Goal: Task Accomplishment & Management: Complete application form

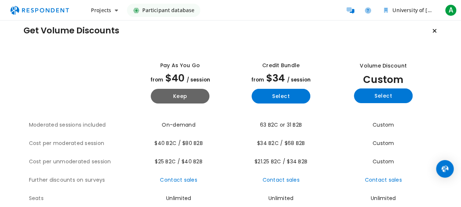
scroll to position [8, 0]
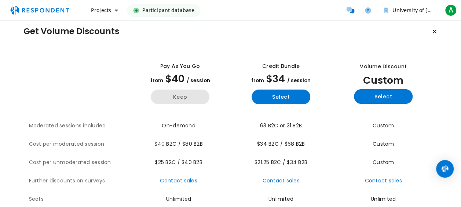
click at [189, 99] on button "Keep" at bounding box center [180, 96] width 59 height 15
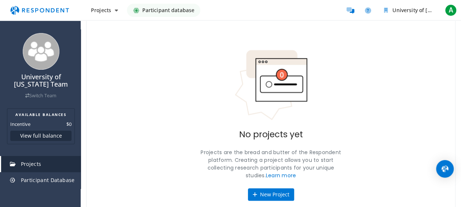
scroll to position [56, 0]
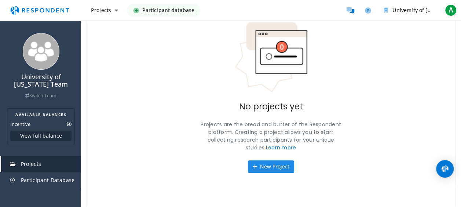
click at [257, 170] on button "New Project" at bounding box center [271, 166] width 46 height 12
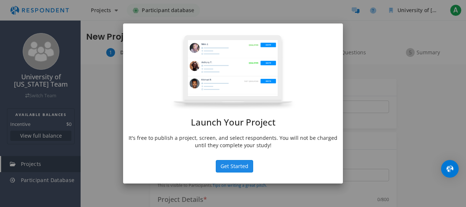
click at [229, 170] on button "Get Started" at bounding box center [234, 166] width 37 height 12
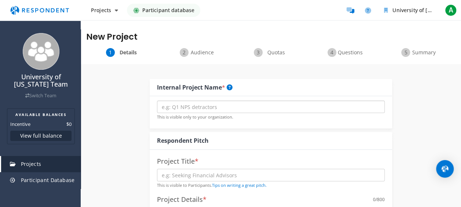
click at [205, 107] on input "text" at bounding box center [271, 106] width 228 height 12
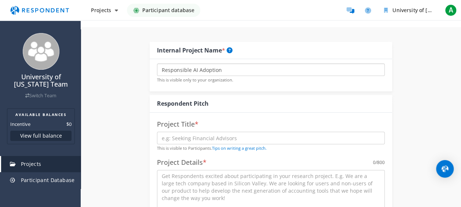
scroll to position [37, 0]
type input "Responsible AI Adoption"
click at [190, 139] on input "text" at bounding box center [271, 137] width 228 height 12
type input "AI Adoption"
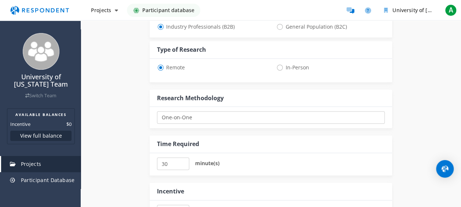
scroll to position [268, 0]
click at [47, 179] on span "Participant Database" at bounding box center [48, 179] width 54 height 7
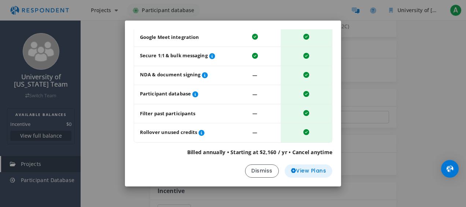
scroll to position [0, 0]
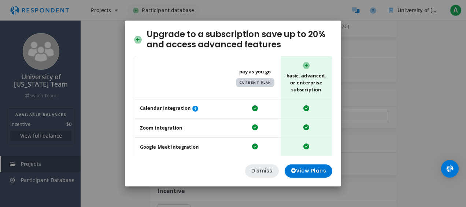
click at [260, 172] on button "Dismiss" at bounding box center [262, 170] width 34 height 13
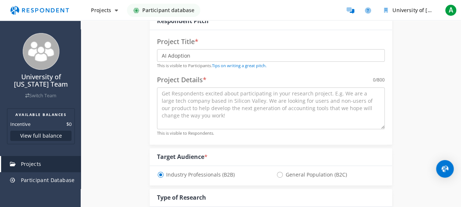
scroll to position [137, 0]
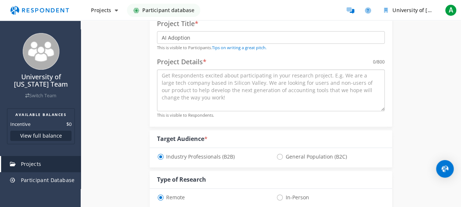
click at [196, 101] on textarea at bounding box center [271, 90] width 228 height 42
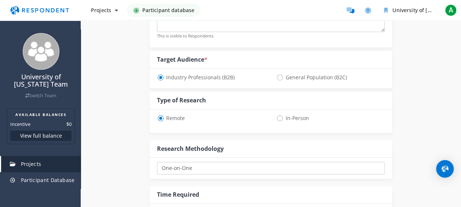
scroll to position [219, 0]
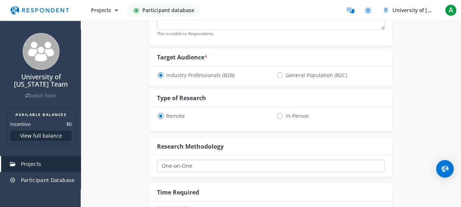
type textarea "Creative industry AI adoption"
click at [193, 169] on select "One-on-One Focus Group Unmoderated Study Survey Diary Study" at bounding box center [271, 165] width 228 height 12
select select "number:2"
click at [157, 159] on select "One-on-One Focus Group Unmoderated Study Survey Diary Study" at bounding box center [271, 165] width 228 height 12
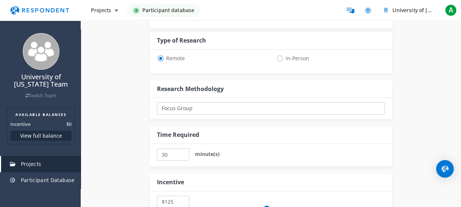
scroll to position [266, 0]
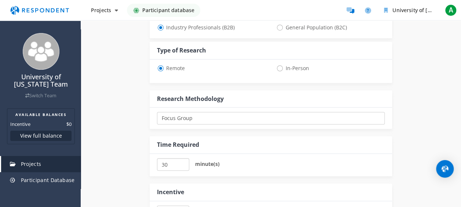
click at [171, 161] on input "30" at bounding box center [173, 164] width 33 height 12
click at [182, 162] on input "35" at bounding box center [173, 164] width 33 height 12
click at [182, 162] on input "40" at bounding box center [173, 164] width 33 height 12
click at [182, 162] on input "45" at bounding box center [173, 164] width 33 height 12
click at [182, 162] on input "50" at bounding box center [173, 164] width 33 height 12
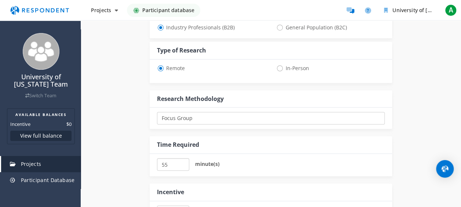
click at [182, 162] on input "55" at bounding box center [173, 164] width 33 height 12
click at [182, 162] on input "60" at bounding box center [173, 164] width 33 height 12
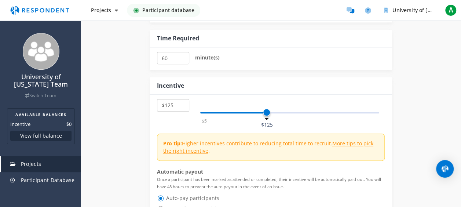
scroll to position [373, 0]
click at [182, 59] on input "55" at bounding box center [173, 57] width 33 height 12
click at [182, 59] on input "50" at bounding box center [173, 57] width 33 height 12
click at [182, 59] on input "45" at bounding box center [173, 57] width 33 height 12
click at [182, 59] on input "40" at bounding box center [173, 57] width 33 height 12
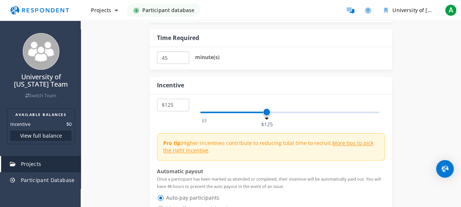
click at [181, 53] on input "45" at bounding box center [173, 57] width 33 height 12
click at [181, 53] on input "50" at bounding box center [173, 57] width 33 height 12
click at [181, 53] on input "55" at bounding box center [173, 57] width 33 height 12
type input "60"
click at [181, 53] on input "60" at bounding box center [173, 57] width 33 height 12
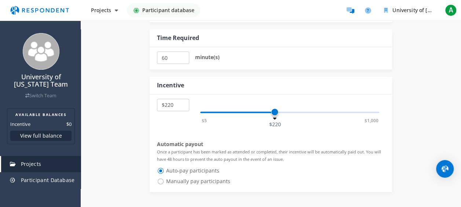
drag, startPoint x: 265, startPoint y: 111, endPoint x: 275, endPoint y: 118, distance: 11.7
click at [275, 115] on span at bounding box center [274, 111] width 7 height 7
select select "number:200"
drag, startPoint x: 275, startPoint y: 110, endPoint x: 268, endPoint y: 111, distance: 7.1
click at [268, 111] on span at bounding box center [267, 111] width 7 height 7
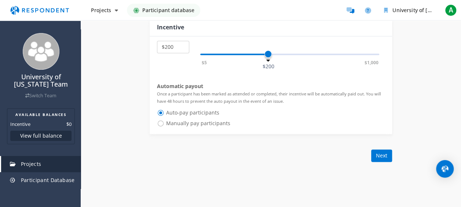
scroll to position [432, 0]
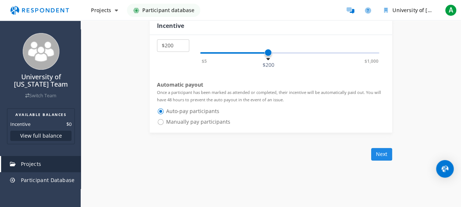
click at [387, 156] on button "Next" at bounding box center [381, 154] width 21 height 12
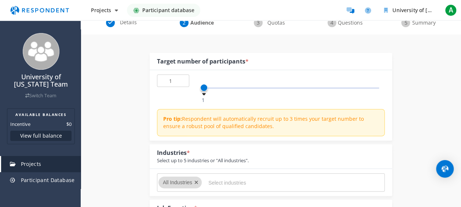
scroll to position [66, 0]
click at [181, 78] on input "2" at bounding box center [173, 79] width 33 height 12
click at [181, 78] on input "3" at bounding box center [173, 79] width 33 height 12
click at [181, 78] on input "4" at bounding box center [173, 79] width 33 height 12
click at [181, 78] on input "5" at bounding box center [173, 79] width 33 height 12
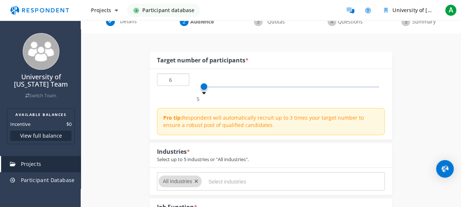
click at [181, 78] on input "6" at bounding box center [173, 79] width 33 height 12
click at [181, 78] on input "7" at bounding box center [173, 79] width 33 height 12
click at [181, 78] on input "8" at bounding box center [173, 79] width 33 height 12
click at [181, 78] on input "9" at bounding box center [173, 79] width 33 height 12
click at [181, 78] on input "10" at bounding box center [173, 79] width 33 height 12
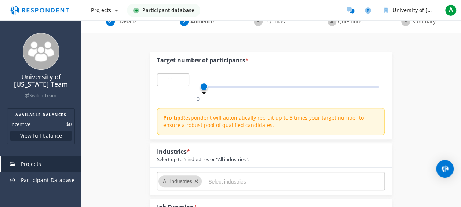
click at [181, 78] on input "11" at bounding box center [173, 79] width 33 height 12
click at [181, 78] on input "12" at bounding box center [173, 79] width 33 height 12
click at [181, 78] on input "13" at bounding box center [173, 79] width 33 height 12
click at [181, 78] on input "14" at bounding box center [173, 79] width 33 height 12
click at [181, 78] on input "15" at bounding box center [173, 79] width 33 height 12
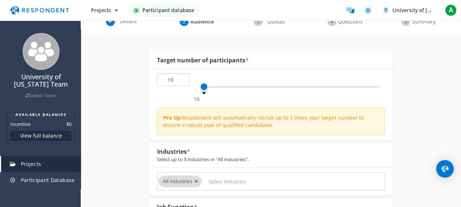
click at [181, 78] on input "19" at bounding box center [173, 79] width 33 height 12
click at [181, 78] on input "20" at bounding box center [173, 79] width 33 height 12
click at [181, 78] on input "21" at bounding box center [173, 79] width 33 height 12
click at [181, 78] on input "22" at bounding box center [173, 79] width 33 height 12
click at [181, 78] on input "23" at bounding box center [173, 79] width 33 height 12
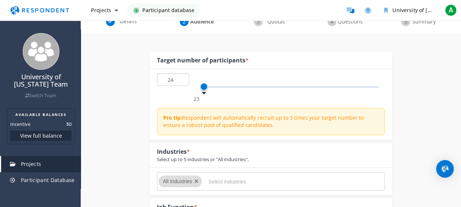
click at [181, 78] on input "24" at bounding box center [173, 79] width 33 height 12
click at [181, 78] on input "25" at bounding box center [173, 79] width 33 height 12
click at [181, 78] on input "26" at bounding box center [173, 79] width 33 height 12
click at [181, 78] on input "27" at bounding box center [173, 79] width 33 height 12
click at [181, 78] on input "28" at bounding box center [173, 79] width 33 height 12
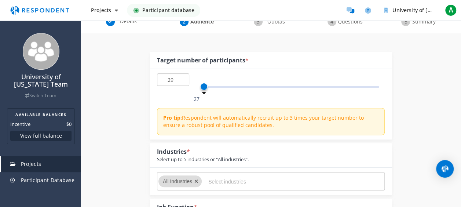
click at [181, 78] on input "29" at bounding box center [173, 79] width 33 height 12
type input "30"
click at [181, 78] on input "30" at bounding box center [173, 79] width 33 height 12
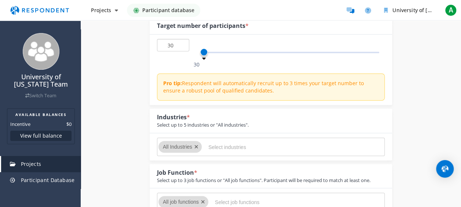
scroll to position [101, 0]
click at [227, 141] on input "Select industries" at bounding box center [263, 146] width 110 height 12
click at [198, 144] on icon "Remove All Industries" at bounding box center [196, 146] width 4 height 5
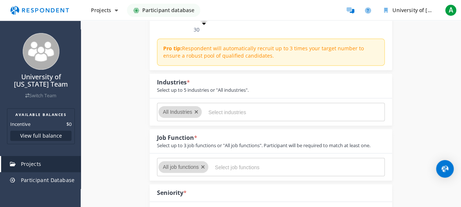
scroll to position [133, 0]
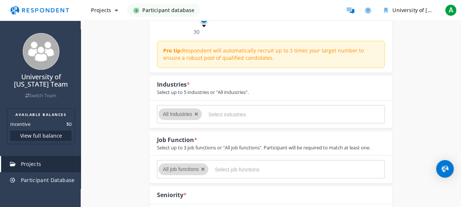
click at [196, 117] on button "Remove All Industries" at bounding box center [196, 114] width 4 height 8
click at [197, 114] on icon "Remove All Industries" at bounding box center [196, 113] width 4 height 5
click at [213, 111] on input "Select industries" at bounding box center [263, 114] width 110 height 12
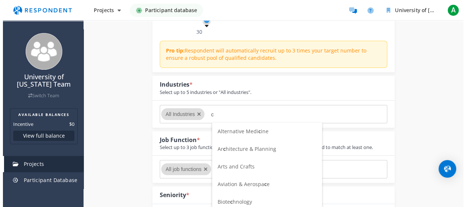
scroll to position [0, 0]
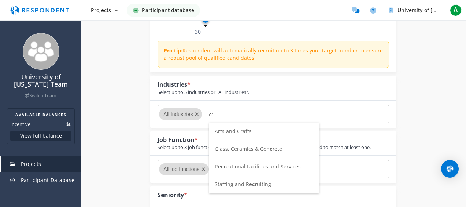
type input "c"
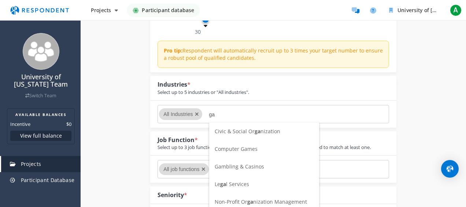
type input "g"
type input "s"
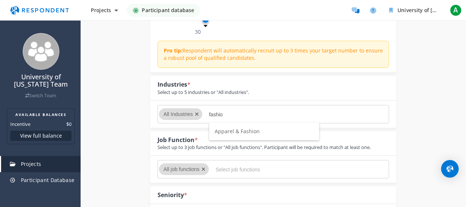
type input "fashio"
click at [227, 130] on span "Apparel & Fashion" at bounding box center [237, 131] width 45 height 7
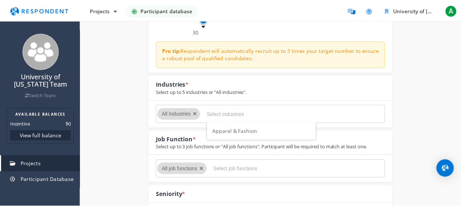
scroll to position [133, 0]
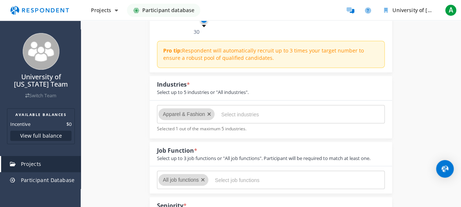
click at [236, 177] on input "Select job functions" at bounding box center [270, 180] width 110 height 12
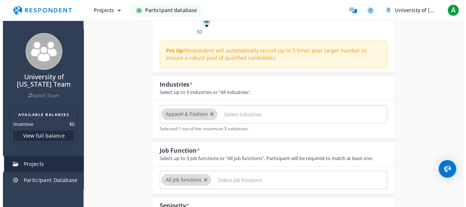
scroll to position [0, 0]
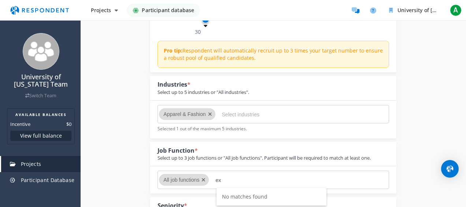
type input "e"
type input "mana"
click at [233, 199] on span "Management" at bounding box center [238, 196] width 33 height 7
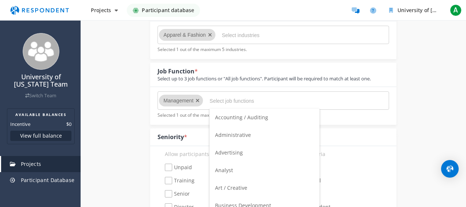
scroll to position [34, 0]
click at [243, 154] on span "Art / Creative" at bounding box center [231, 153] width 32 height 7
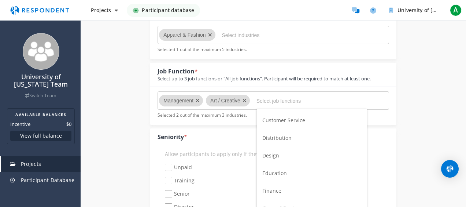
scroll to position [121, 0]
click at [276, 155] on span "Design" at bounding box center [270, 154] width 17 height 7
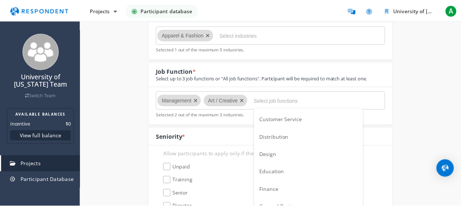
scroll to position [212, 0]
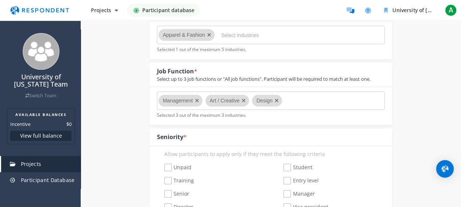
click at [293, 100] on md-chips-wrap "Management Art / Creative Design" at bounding box center [271, 100] width 228 height 18
click at [198, 100] on icon "Remove Management" at bounding box center [197, 100] width 4 height 5
click at [250, 101] on input "Select job functions" at bounding box center [297, 101] width 110 height 12
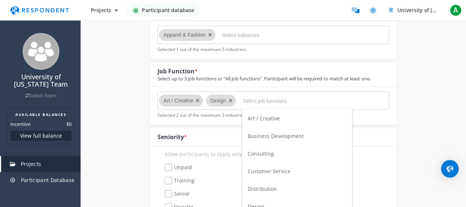
scroll to position [0, 0]
click at [224, 36] on input "Select industries" at bounding box center [277, 35] width 110 height 12
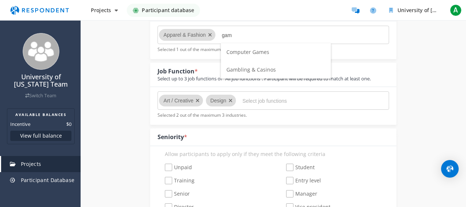
type input "gam"
click at [237, 51] on span "Computer Games" at bounding box center [248, 51] width 43 height 7
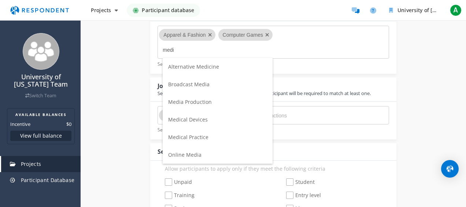
type input "medi"
click at [187, 102] on span "Media Production" at bounding box center [190, 101] width 44 height 7
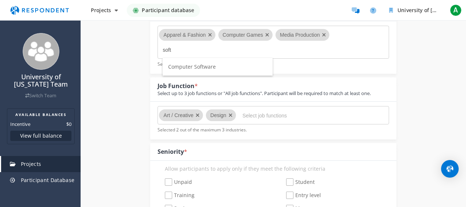
type input "soft"
click at [194, 67] on span "Computer Software" at bounding box center [192, 66] width 48 height 7
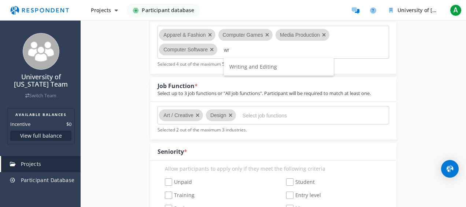
type input "wr"
click at [252, 68] on span "Writing and Editing" at bounding box center [253, 66] width 48 height 7
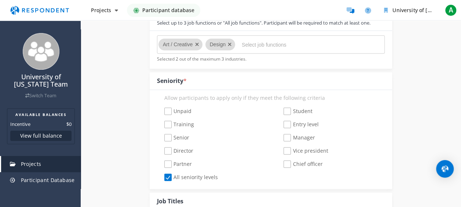
scroll to position [283, 0]
click at [287, 138] on span "Manager" at bounding box center [298, 137] width 31 height 9
click at [281, 138] on input "Manager" at bounding box center [278, 137] width 5 height 5
checkbox input "true"
checkbox input "false"
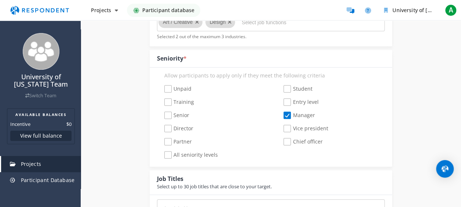
scroll to position [315, 0]
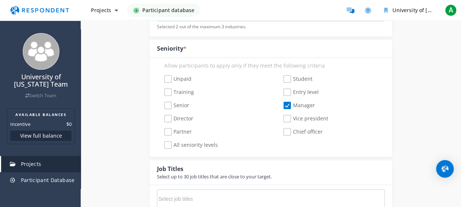
click at [289, 132] on span "Chief officer" at bounding box center [302, 132] width 39 height 9
click at [281, 132] on input "Chief officer" at bounding box center [278, 131] width 5 height 5
checkbox input "true"
click at [288, 118] on span "Vice president" at bounding box center [305, 119] width 44 height 9
click at [281, 118] on input "Vice president" at bounding box center [278, 118] width 5 height 5
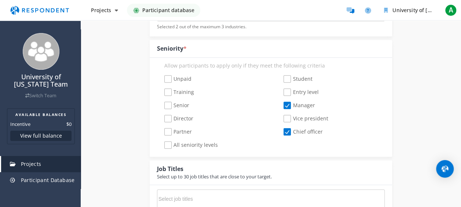
checkbox input "true"
click at [287, 88] on span "Entry level" at bounding box center [300, 92] width 35 height 9
click at [281, 90] on input "Entry level" at bounding box center [278, 92] width 5 height 5
checkbox input "true"
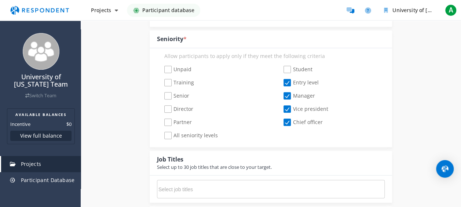
click at [187, 109] on span "Director" at bounding box center [178, 109] width 29 height 9
click at [162, 109] on input "Director" at bounding box center [159, 109] width 5 height 5
checkbox input "true"
click at [183, 96] on span "Senior" at bounding box center [176, 96] width 25 height 9
click at [162, 96] on input "Senior" at bounding box center [159, 95] width 5 height 5
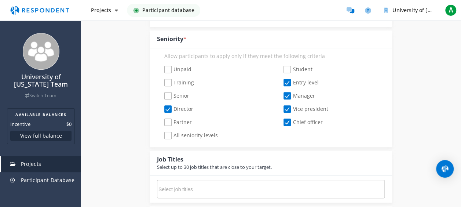
checkbox input "true"
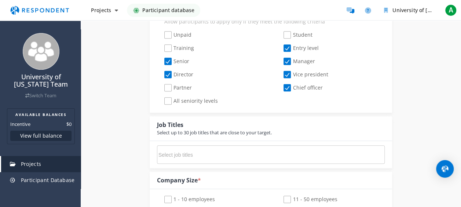
scroll to position [357, 0]
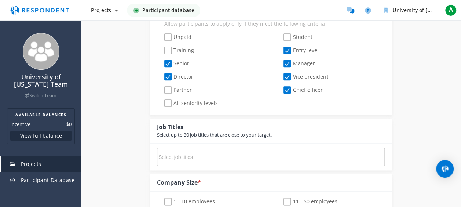
click at [201, 151] on input "Select job titles" at bounding box center [213, 157] width 110 height 12
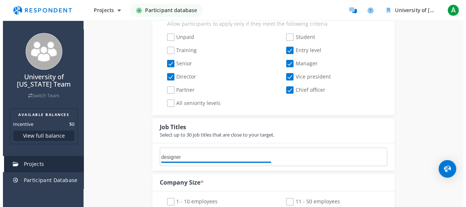
scroll to position [0, 0]
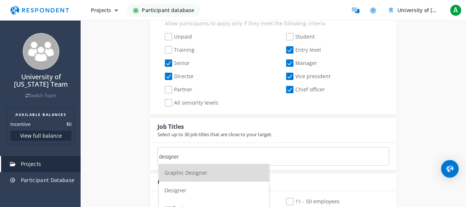
type input "designer"
click at [189, 191] on li "Designer" at bounding box center [214, 190] width 110 height 18
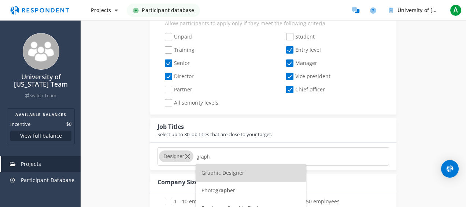
type input "graph"
click at [206, 167] on li "Graphic Designer" at bounding box center [251, 173] width 110 height 18
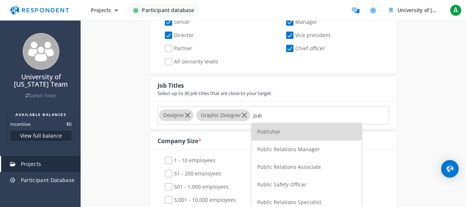
type input "pub"
click at [266, 133] on span "Publisher" at bounding box center [268, 131] width 23 height 7
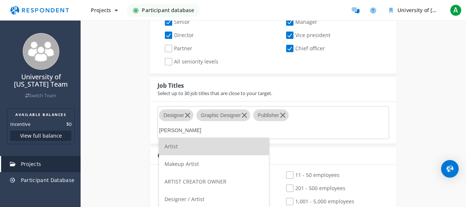
type input "artis"
click at [198, 200] on span "Designer / Artist" at bounding box center [185, 198] width 40 height 7
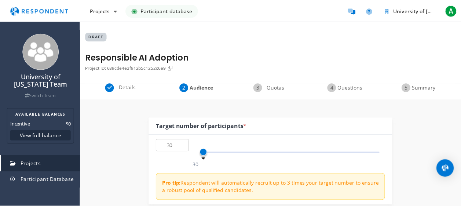
scroll to position [398, 0]
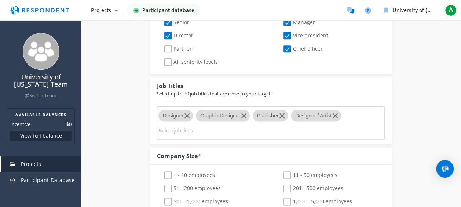
click at [231, 129] on input "Select job titles" at bounding box center [213, 130] width 110 height 12
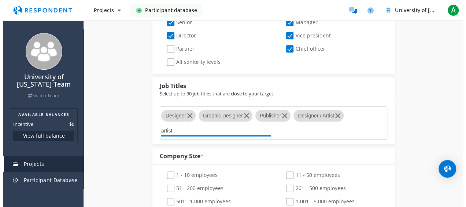
scroll to position [0, 0]
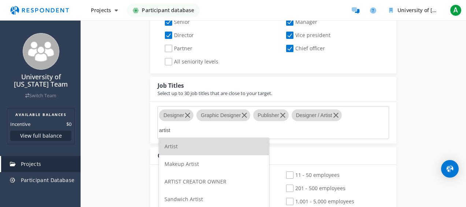
type input "artist"
click at [205, 149] on li "Artist" at bounding box center [214, 146] width 110 height 18
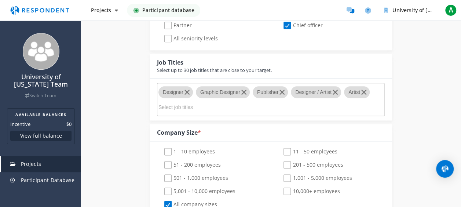
scroll to position [422, 0]
type input "d"
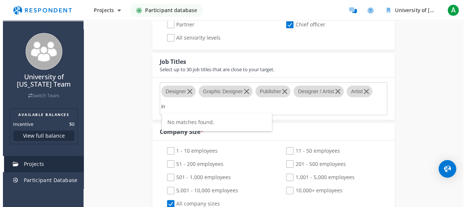
scroll to position [0, 0]
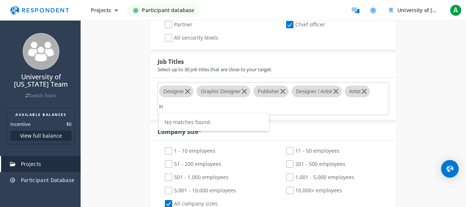
type input "i"
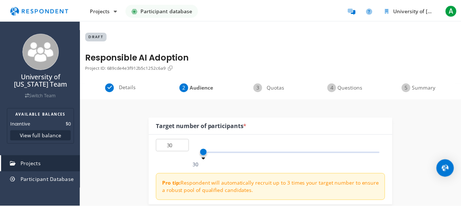
scroll to position [422, 0]
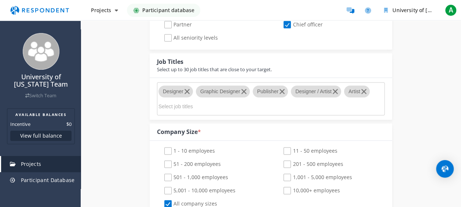
type input "d"
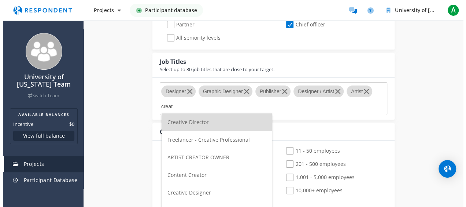
scroll to position [0, 0]
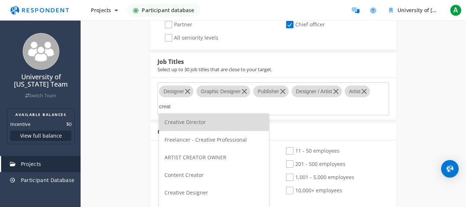
type input "creat"
click at [184, 177] on span "Content Creator" at bounding box center [184, 174] width 39 height 7
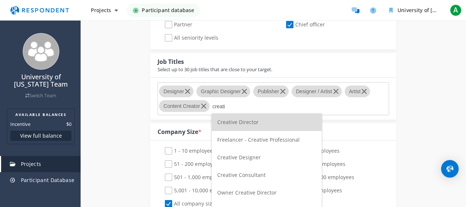
type input "creati"
click at [244, 159] on span "Creative Designer" at bounding box center [239, 157] width 44 height 7
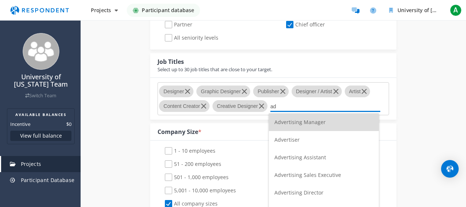
type input "a"
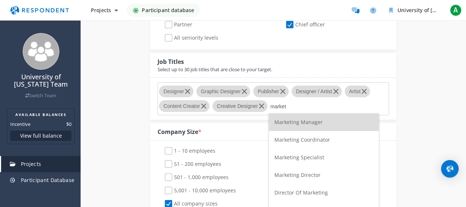
drag, startPoint x: 290, startPoint y: 105, endPoint x: 272, endPoint y: 107, distance: 17.7
click at [272, 107] on input "market" at bounding box center [325, 106] width 110 height 12
type input "m"
type input "design"
click at [292, 141] on span "Product Designer" at bounding box center [296, 139] width 43 height 7
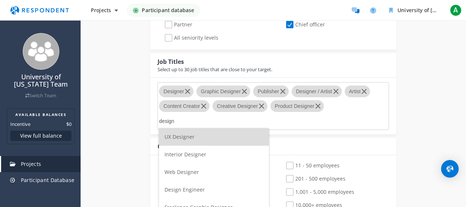
type input "design"
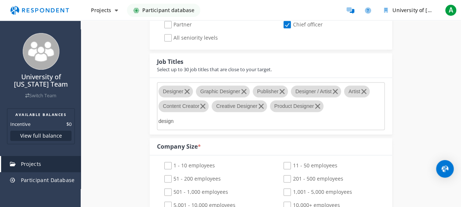
click at [406, 122] on div "Internal Project Name * Responsible AI Adoption This is visible only to your or…" at bounding box center [271, 168] width 380 height 982
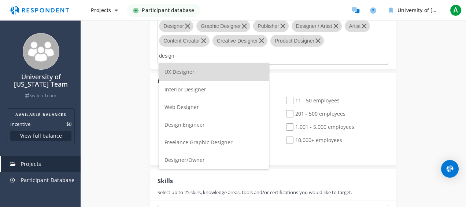
click at [199, 140] on span "Freelance Graphic Designer" at bounding box center [199, 142] width 68 height 7
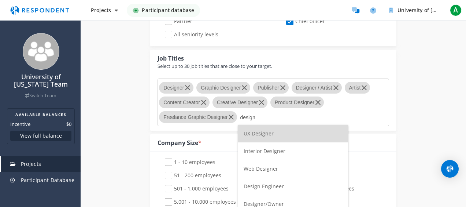
type input "design"
click at [406, 147] on div "Internal Project Name * Responsible AI Adoption This is visible only to your or…" at bounding box center [274, 165] width 386 height 984
click at [258, 116] on input "design" at bounding box center [295, 117] width 110 height 12
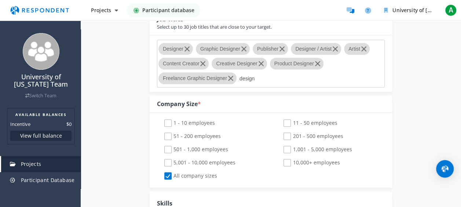
scroll to position [476, 0]
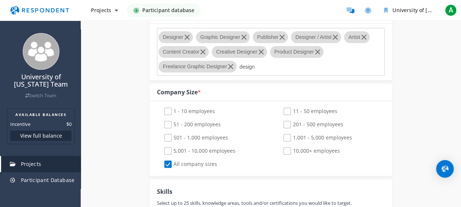
click at [268, 69] on input "design" at bounding box center [294, 66] width 110 height 12
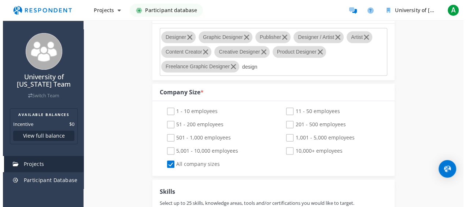
scroll to position [0, 0]
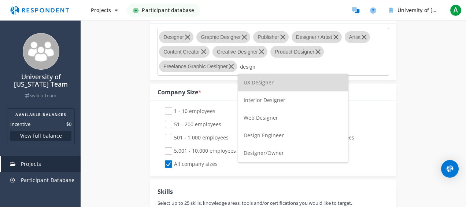
click at [264, 151] on span "Designer/Owner" at bounding box center [264, 152] width 40 height 7
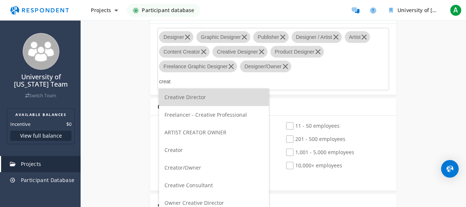
type input "creat"
click at [186, 182] on span "Creative Consultant" at bounding box center [189, 184] width 48 height 7
drag, startPoint x: 176, startPoint y: 75, endPoint x: 148, endPoint y: 81, distance: 28.5
click at [148, 81] on div "Internal Project Name * Responsible AI Adoption This is visible only to your or…" at bounding box center [273, 122] width 257 height 999
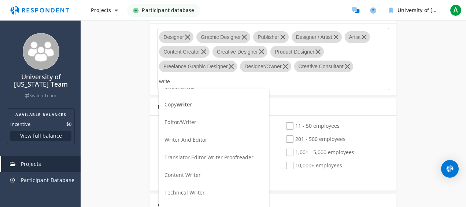
scroll to position [48, 0]
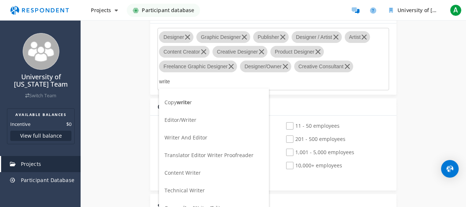
type input "write"
click at [191, 173] on span "Content Writer" at bounding box center [183, 172] width 36 height 7
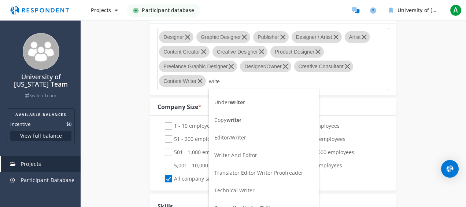
scroll to position [0, 0]
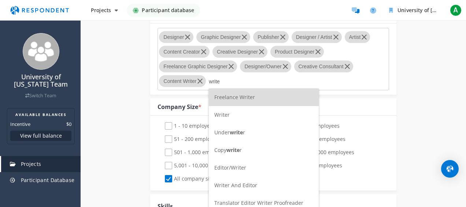
type input "write"
click at [232, 97] on span "Freelance Writer" at bounding box center [234, 96] width 41 height 7
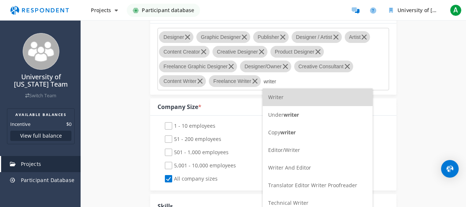
type input "writer"
click at [256, 78] on md-icon "button" at bounding box center [255, 81] width 9 height 9
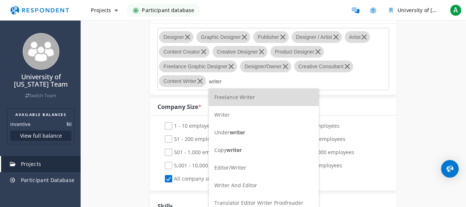
click at [231, 63] on md-icon "button" at bounding box center [231, 66] width 9 height 9
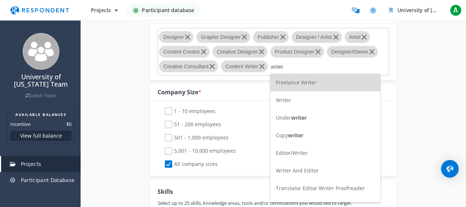
click at [280, 97] on span "Writer" at bounding box center [283, 99] width 15 height 7
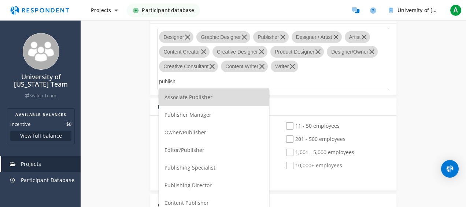
type input "publish"
click at [189, 201] on span "Content Publisher" at bounding box center [187, 202] width 44 height 7
type input "publis"
click at [191, 133] on span "Owner/Publisher" at bounding box center [186, 132] width 42 height 7
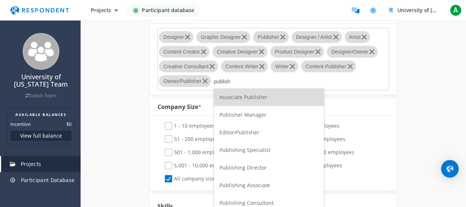
type input "publish"
click at [241, 135] on span "Editor/Publisher" at bounding box center [240, 132] width 40 height 7
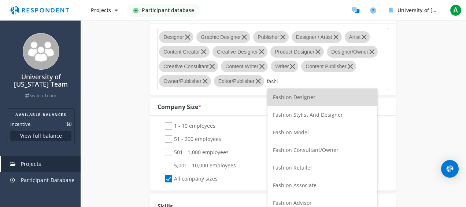
type input "fashi"
click at [297, 96] on span "Fashion Designer" at bounding box center [294, 96] width 43 height 7
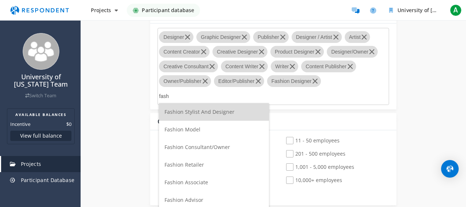
drag, startPoint x: 177, startPoint y: 93, endPoint x: 159, endPoint y: 91, distance: 18.5
click at [159, 91] on input "fash" at bounding box center [214, 96] width 110 height 12
drag, startPoint x: 177, startPoint y: 93, endPoint x: 153, endPoint y: 92, distance: 23.8
click at [153, 92] on div "Designer Graphic Designer Publisher Designer / Artist Artist Content Creator Cr…" at bounding box center [273, 66] width 246 height 86
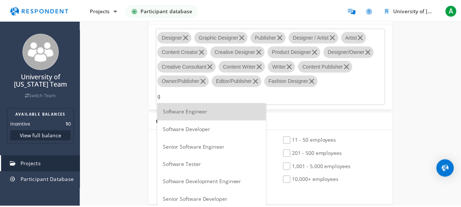
scroll to position [476, 0]
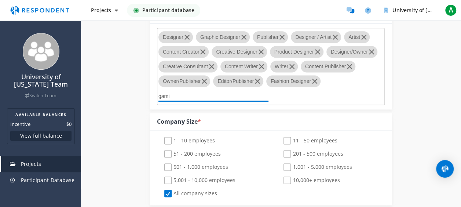
type input "gamin"
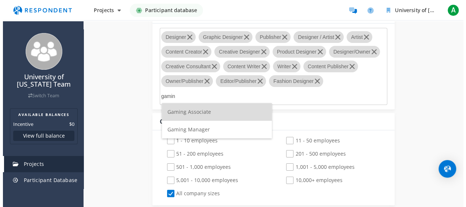
scroll to position [0, 0]
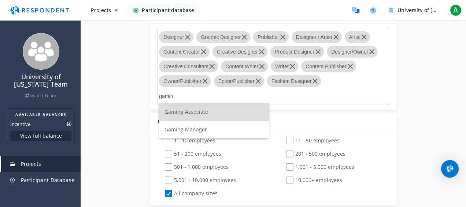
drag, startPoint x: 177, startPoint y: 97, endPoint x: 159, endPoint y: 98, distance: 18.0
click at [159, 98] on input "gamin" at bounding box center [214, 96] width 110 height 12
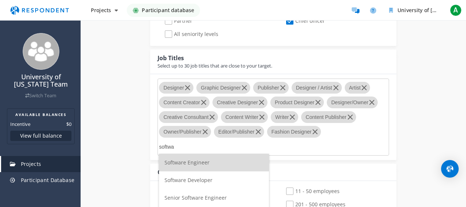
type input "softwa"
click at [196, 185] on li "Software Developer" at bounding box center [214, 180] width 110 height 18
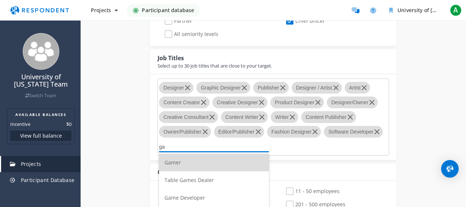
type input "g"
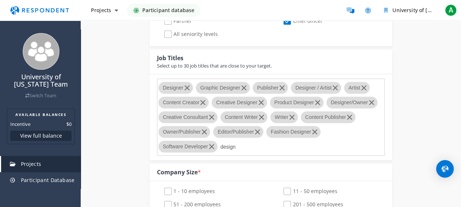
click at [338, 164] on div "Company Size *" at bounding box center [271, 172] width 242 height 18
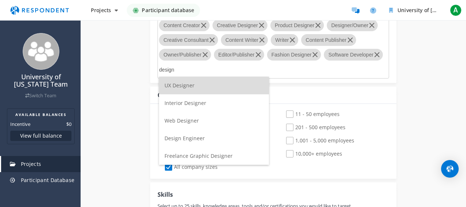
drag, startPoint x: 182, startPoint y: 66, endPoint x: 158, endPoint y: 66, distance: 24.2
click at [158, 66] on md-chips-wrap "Designer Graphic Designer Publisher Designer / Artist Artist Content Creator Cr…" at bounding box center [273, 39] width 231 height 77
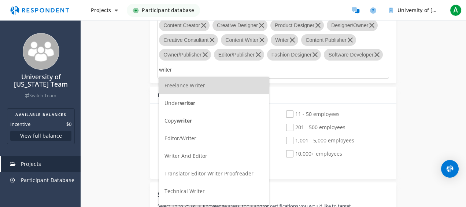
scroll to position [12, 0]
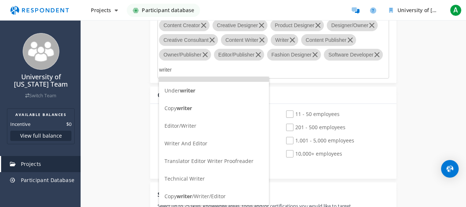
type input "writer"
click at [184, 141] on span "Writer And Editor" at bounding box center [186, 143] width 43 height 7
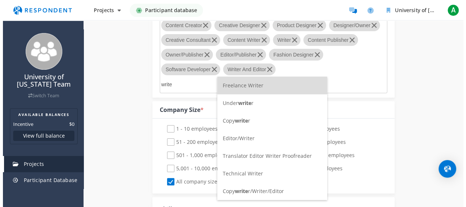
scroll to position [0, 0]
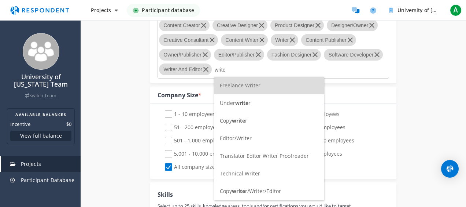
type input "write"
click at [247, 194] on span "Copy write r/Writer/Editor" at bounding box center [250, 190] width 61 height 7
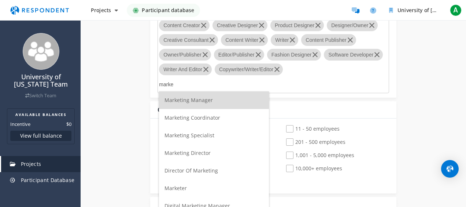
scroll to position [0, 0]
type input "marke"
click at [203, 103] on span "Marketing Manager" at bounding box center [189, 99] width 48 height 7
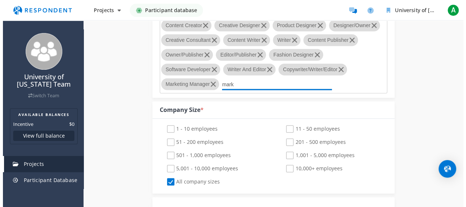
scroll to position [0, 0]
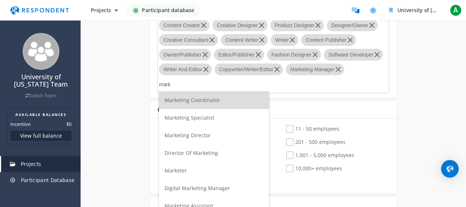
type input "mark"
click at [199, 153] on span "Director Of Marketing" at bounding box center [192, 152] width 54 height 7
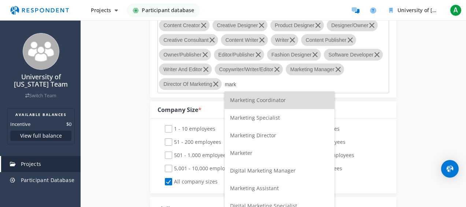
type input "mark"
click at [264, 152] on li "Marketer" at bounding box center [280, 153] width 110 height 18
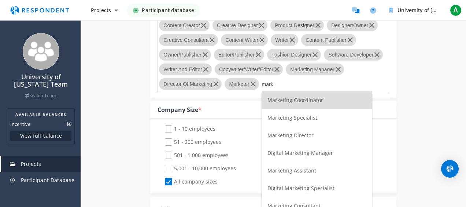
type input "mark"
click at [283, 155] on span "Digital Marketing Manager" at bounding box center [301, 152] width 66 height 7
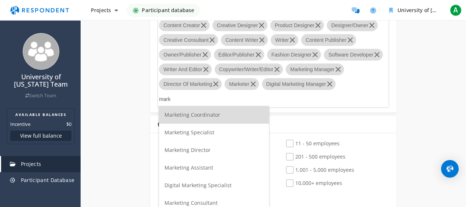
click at [125, 166] on div "Internal Project Name * Responsible AI Adoption This is visible only to your or…" at bounding box center [274, 117] width 386 height 1043
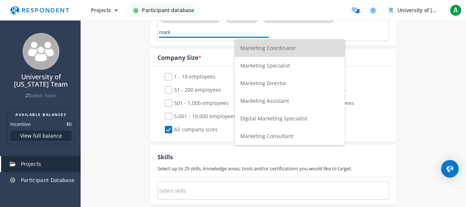
click at [249, 33] on input "mark" at bounding box center [214, 32] width 110 height 12
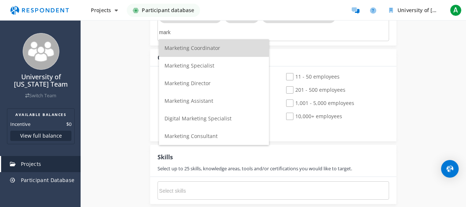
click at [120, 110] on div "Internal Project Name * Responsible AI Adoption This is visible only to your or…" at bounding box center [274, 51] width 386 height 1043
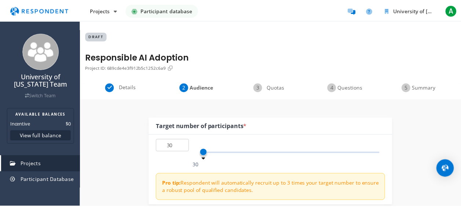
scroll to position [570, 0]
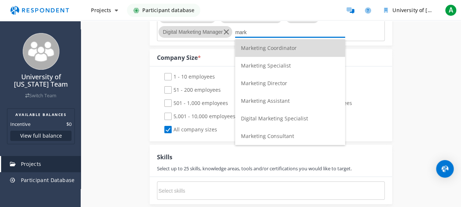
click at [248, 32] on input "mark" at bounding box center [290, 32] width 110 height 12
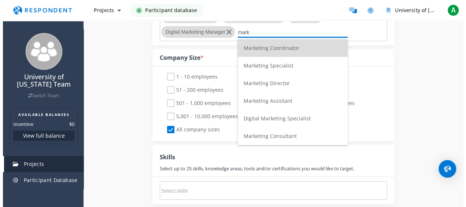
scroll to position [0, 0]
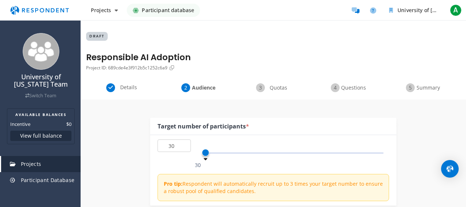
type input "m"
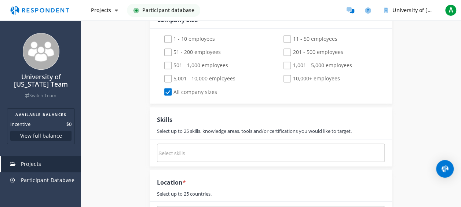
scroll to position [614, 0]
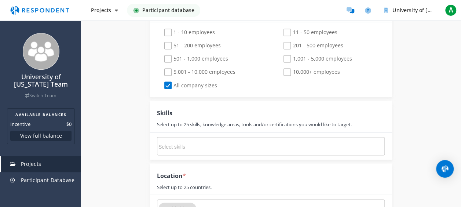
click at [284, 141] on md-chips-wrap at bounding box center [271, 146] width 228 height 18
click at [249, 146] on input "Select skills" at bounding box center [213, 146] width 110 height 12
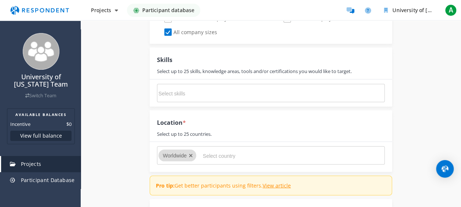
scroll to position [667, 0]
click at [189, 154] on icon "Remove Worldwide" at bounding box center [191, 154] width 4 height 5
click at [204, 152] on input "Select country" at bounding box center [258, 155] width 110 height 12
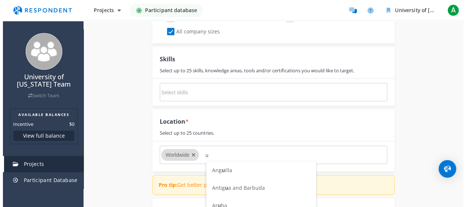
scroll to position [0, 0]
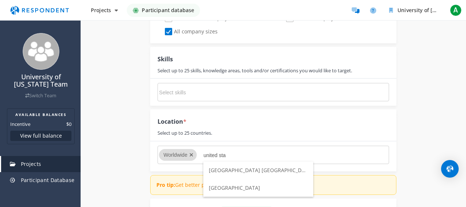
type input "united sta"
click at [233, 189] on span "United States of America" at bounding box center [234, 187] width 51 height 7
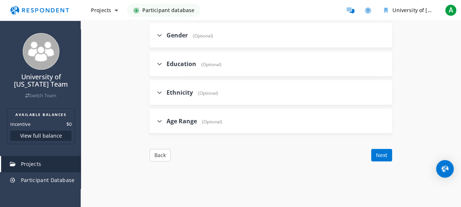
scroll to position [996, 0]
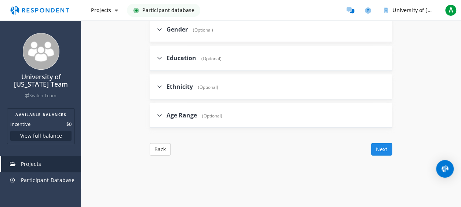
click at [377, 143] on button "Next" at bounding box center [381, 149] width 21 height 12
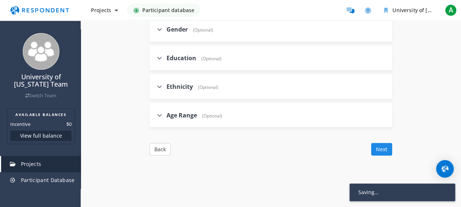
scroll to position [152, 0]
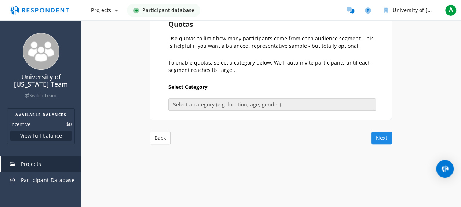
click at [379, 139] on button "Next" at bounding box center [381, 138] width 21 height 12
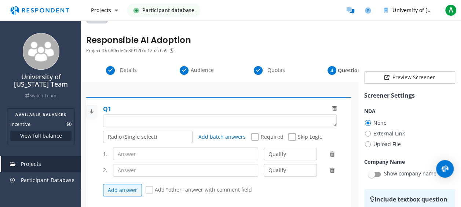
scroll to position [47, 0]
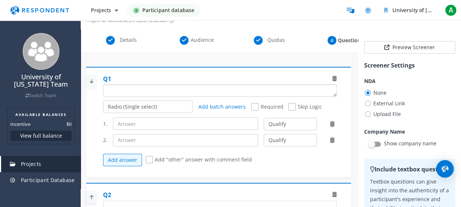
click at [201, 92] on textarea "Which of the following categories best describes your firm's total assets under…" at bounding box center [219, 91] width 233 height 12
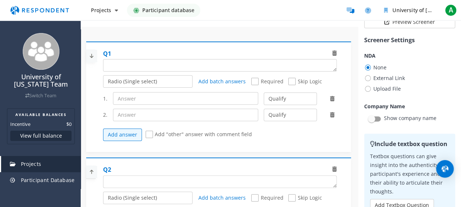
scroll to position [72, 0]
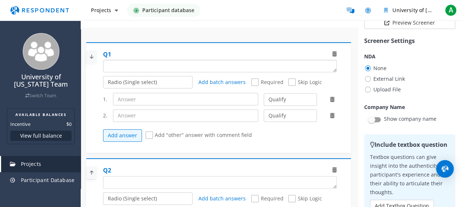
click at [142, 67] on textarea "Which of the following categories best describes your firm's total assets under…" at bounding box center [219, 66] width 233 height 12
type textarea "What industry do you work in?"
click at [149, 98] on input "text" at bounding box center [185, 99] width 145 height 12
type input "Media/Entertainment"
click at [145, 114] on input "text" at bounding box center [185, 115] width 145 height 12
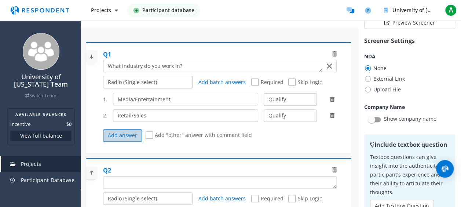
type input "Retail/Sales"
click at [124, 134] on button "Add answer" at bounding box center [122, 135] width 39 height 12
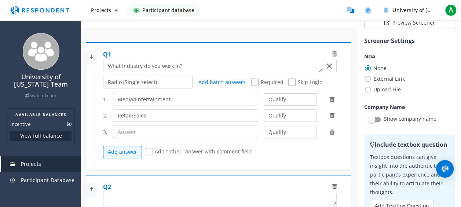
click at [131, 133] on input "text" at bounding box center [185, 131] width 145 height 12
type input "Government/Public Sector"
click at [273, 130] on select "Qualify Disqualify" at bounding box center [290, 132] width 53 height 12
select select "number:2"
click at [264, 126] on select "Qualify Disqualify" at bounding box center [290, 132] width 53 height 12
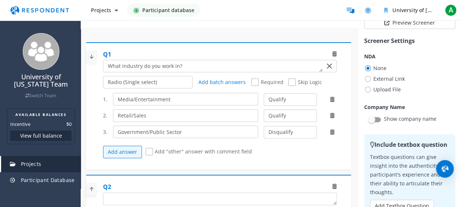
click at [295, 115] on select "Qualify Disqualify" at bounding box center [290, 115] width 53 height 12
select select "number:2"
click at [264, 109] on select "Qualify Disqualify" at bounding box center [290, 115] width 53 height 12
click at [128, 148] on button "Add answer" at bounding box center [122, 152] width 39 height 12
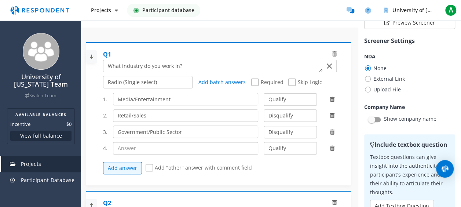
click at [128, 147] on input "text" at bounding box center [185, 148] width 145 height 12
type input "Manufacturing/Engineering"
click at [279, 149] on select "Qualify Disqualify" at bounding box center [290, 148] width 53 height 12
select select "number:2"
click at [264, 142] on select "Qualify Disqualify" at bounding box center [290, 148] width 53 height 12
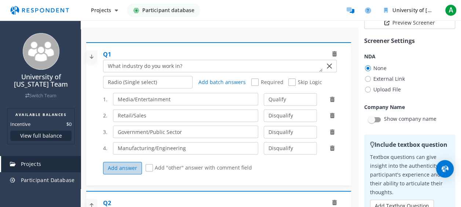
click at [126, 166] on button "Add answer" at bounding box center [122, 168] width 39 height 12
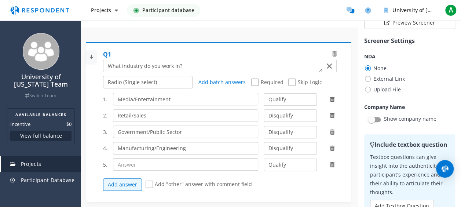
click at [135, 158] on input "text" at bounding box center [185, 164] width 145 height 12
type input "Fashion/Apparel"
click at [134, 182] on button "Add answer" at bounding box center [122, 184] width 39 height 12
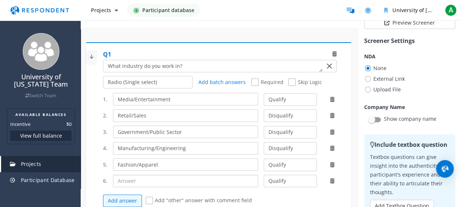
click at [136, 178] on input "text" at bounding box center [185, 180] width 145 height 12
type input "Finance/Banking"
click at [271, 186] on div "1. Media/Entertainment Qualify Disqualify 2. Retail/Sales Qualify Disqualify 3.…" at bounding box center [222, 149] width 239 height 121
click at [271, 183] on select "Qualify Disqualify" at bounding box center [290, 180] width 53 height 12
select select "number:2"
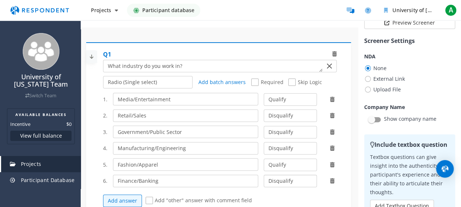
click at [264, 174] on select "Qualify Disqualify" at bounding box center [290, 180] width 53 height 12
click at [125, 199] on button "Add answer" at bounding box center [122, 200] width 39 height 12
click at [137, 192] on input "text" at bounding box center [185, 197] width 145 height 12
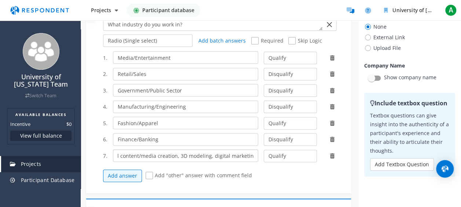
scroll to position [42, 0]
type input "Software (e.g., gaming, digital content/media creation, 3D modeling, digital ma…"
click at [133, 174] on button "Add answer" at bounding box center [122, 175] width 39 height 12
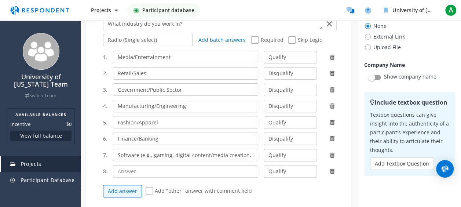
click at [133, 173] on input "text" at bounding box center [185, 171] width 145 height 12
type input "Education/Academia"
click at [282, 169] on select "Qualify Disqualify" at bounding box center [290, 171] width 53 height 12
select select "number:2"
click at [264, 165] on select "Qualify Disqualify" at bounding box center [290, 171] width 53 height 12
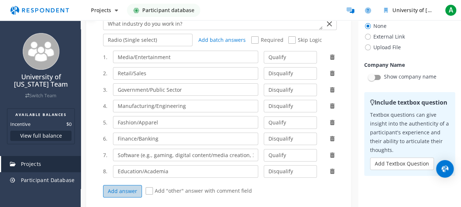
click at [130, 188] on button "Add answer" at bounding box center [122, 191] width 39 height 12
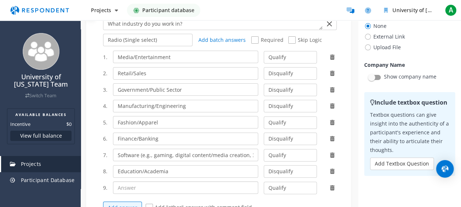
click at [131, 183] on input "text" at bounding box center [185, 187] width 145 height 12
type input "Healthcare/Medical"
click at [292, 188] on select "Qualify Disqualify" at bounding box center [290, 187] width 53 height 12
select select "number:2"
click at [264, 181] on select "Qualify Disqualify" at bounding box center [290, 187] width 53 height 12
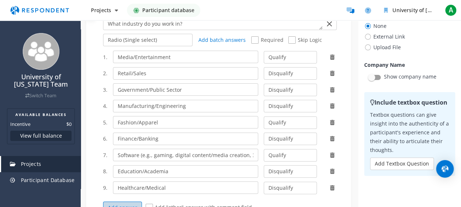
click at [113, 203] on button "Add answer" at bounding box center [122, 207] width 39 height 12
click at [140, 199] on input "text" at bounding box center [187, 204] width 143 height 12
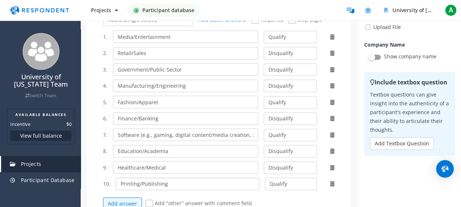
scroll to position [84, 0]
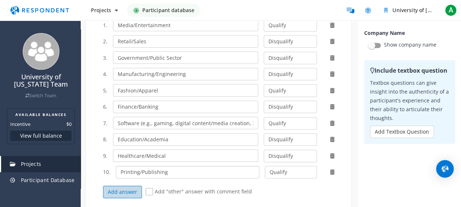
type input "Printing/Publishing"
click at [128, 190] on button "Add answer" at bounding box center [122, 191] width 39 height 12
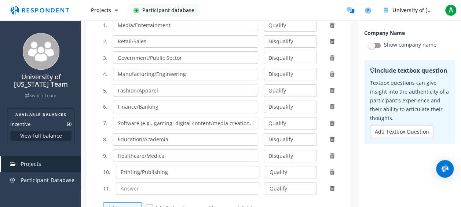
click at [137, 186] on input "text" at bounding box center [187, 188] width 143 height 12
type input "None of the above"
click at [290, 182] on select "Qualify Disqualify" at bounding box center [291, 188] width 52 height 12
select select "number:2"
click at [265, 182] on select "Qualify Disqualify" at bounding box center [291, 188] width 52 height 12
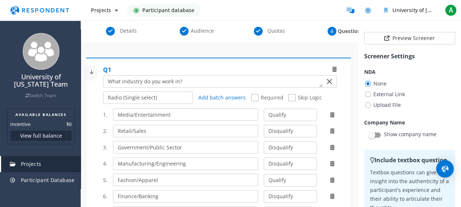
scroll to position [31, 0]
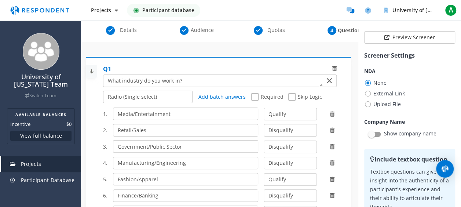
click at [288, 95] on span "Skip Logic" at bounding box center [304, 97] width 33 height 9
click at [288, 95] on input "Skip Logic" at bounding box center [290, 97] width 5 height 5
checkbox input "true"
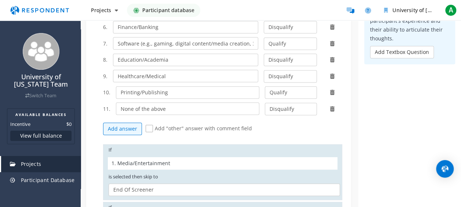
scroll to position [163, 0]
click at [148, 159] on span "Media/Entertainment" at bounding box center [143, 162] width 53 height 7
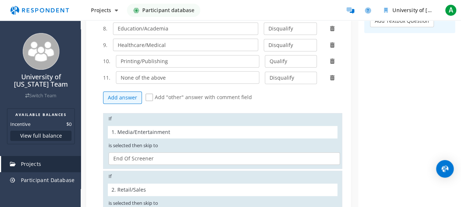
scroll to position [256, 0]
click at [151, 129] on span "Media/Entertainment" at bounding box center [143, 132] width 53 height 7
drag, startPoint x: 151, startPoint y: 129, endPoint x: 175, endPoint y: 139, distance: 25.9
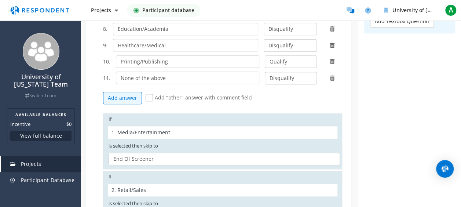
click at [175, 142] on span "is selected then skip to" at bounding box center [220, 145] width 231 height 7
click at [160, 154] on select "Q2. End Of Screener" at bounding box center [223, 158] width 231 height 12
select select "a92aa1f0-eead-448a-9f2c-683a0749ad3d"
click at [108, 152] on select "Q2. End Of Screener" at bounding box center [223, 158] width 231 height 12
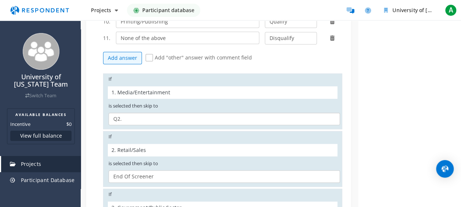
scroll to position [62, 0]
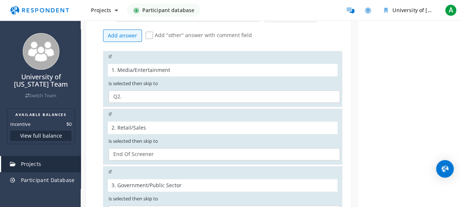
click at [141, 152] on select "Q2. End Of Screener" at bounding box center [223, 154] width 231 height 12
click at [108, 148] on select "Q2. End Of Screener" at bounding box center [223, 154] width 231 height 12
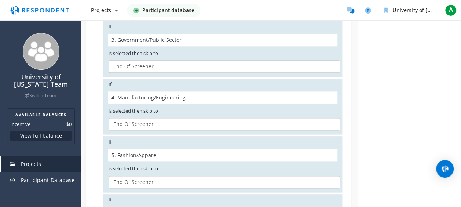
scroll to position [410, 0]
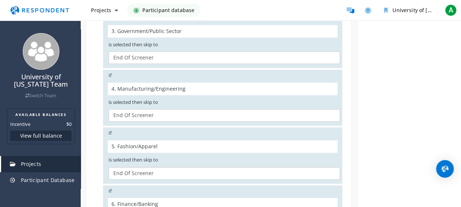
click at [138, 169] on select "Q2. End Of Screener" at bounding box center [223, 173] width 231 height 12
select select "a92aa1f0-eead-448a-9f2c-683a0749ad3d"
click at [108, 167] on select "Q2. End Of Screener" at bounding box center [223, 173] width 231 height 12
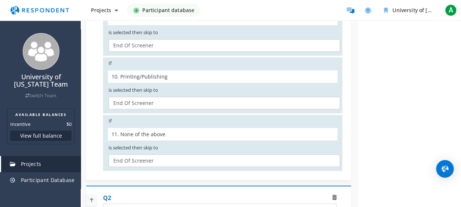
scroll to position [62, 0]
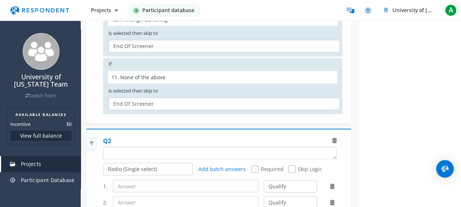
click at [127, 147] on textarea "Which of the following categories best describes your firm's total assets under…" at bounding box center [219, 153] width 233 height 12
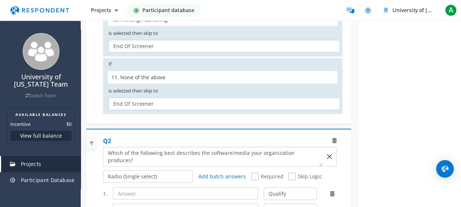
type textarea "Which of the following best describes the software/media your organization prod…"
click at [130, 187] on input "text" at bounding box center [185, 193] width 145 height 12
click at [152, 189] on input "text" at bounding box center [185, 193] width 145 height 12
paste input "Gaming Development and Interactive Media (e.g., video games, VR/AR experiences)"
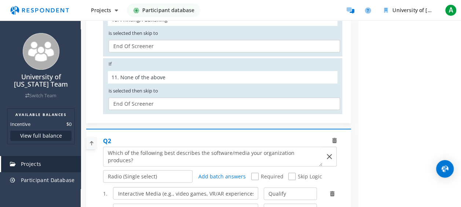
type input "Gaming Development and Interactive Media (e.g., video games, VR/AR experiences)"
click at [140, 205] on input "text" at bounding box center [185, 209] width 145 height 12
paste input "Digital Content Creation and Design (e.g., graphic design, animation, UX/UI des…"
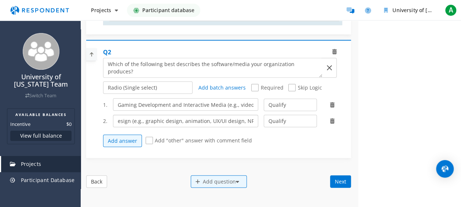
scroll to position [914, 0]
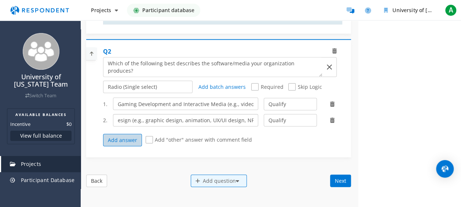
type input "Digital Content Creation and Design (e.g., graphic design, animation, UX/UI des…"
click at [133, 134] on button "Add answer" at bounding box center [122, 140] width 39 height 12
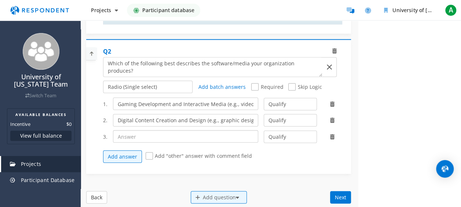
click at [133, 133] on input "text" at bounding box center [185, 136] width 145 height 12
paste input "Media Production Tools (e.g., film, music, and photography editing software)"
type input "Media Production Tools (e.g., film, music, and photography editing software)"
click at [122, 153] on button "Add answer" at bounding box center [122, 156] width 39 height 12
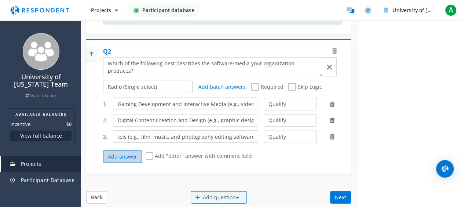
scroll to position [0, 0]
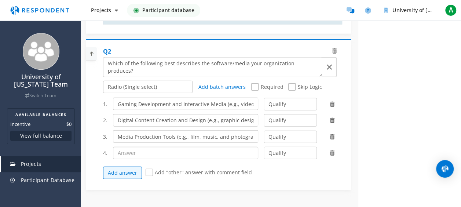
click at [152, 148] on input "text" at bounding box center [185, 153] width 145 height 12
paste input "Publishing and Marketing Platforms (e.g., digital storytelling, advertising tec…"
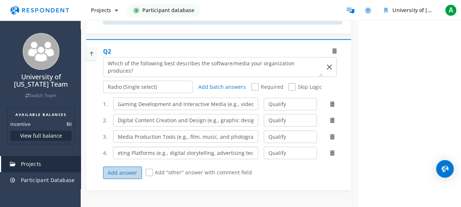
type input "Publishing and Marketing Platforms (e.g., digital storytelling, advertising tec…"
click at [119, 166] on button "Add answer" at bounding box center [122, 172] width 39 height 12
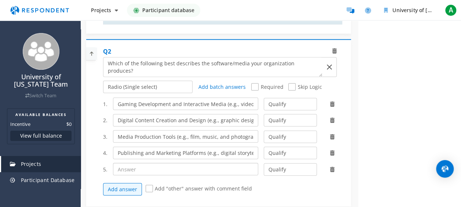
click at [145, 168] on input "text" at bounding box center [185, 169] width 145 height 12
paste input "3D Modeling and Visualization (e.g., architecture, fashion, and interior design…"
type input "3D Modeling and Visualization (e.g., architecture, fashion, and interior design…"
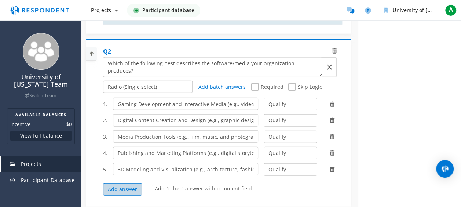
click at [115, 183] on button "Add answer" at bounding box center [122, 189] width 39 height 12
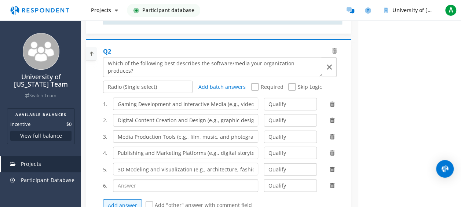
click at [125, 179] on input "text" at bounding box center [185, 185] width 145 height 12
paste input "Business Management Software (e.g., project management, customer relationship m…"
type input "Business Management Software (e.g., project management, customer relationship m…"
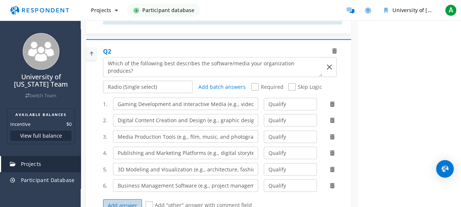
click at [117, 201] on button "Add answer" at bounding box center [122, 205] width 39 height 12
click at [131, 195] on input "text" at bounding box center [185, 201] width 145 height 12
paste input "Cybersecurity Software (e.g., threat detection, network security, identity mana…"
type input "Cybersecurity Software (e.g., threat detection, network security, identity mana…"
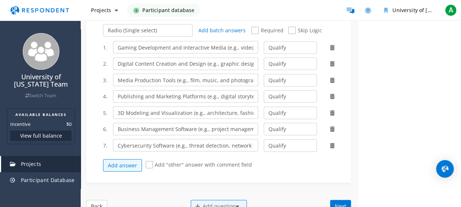
scroll to position [973, 0]
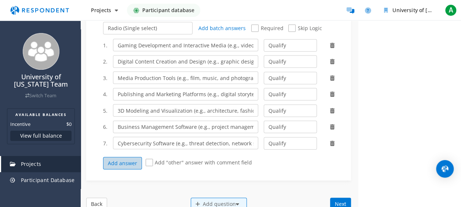
click at [120, 157] on button "Add answer" at bounding box center [122, 163] width 39 height 12
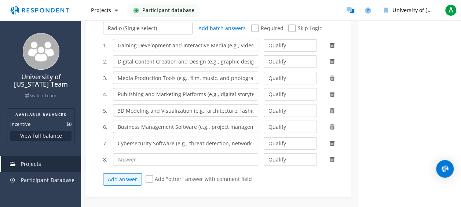
click at [125, 156] on input "text" at bounding box center [185, 159] width 145 height 12
paste input "Data Science and Machine Learning Software (e.g., predictive modeling, data ana…"
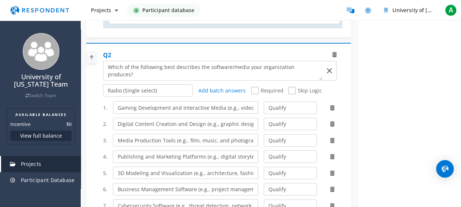
scroll to position [0, 0]
type input "Data Science and Machine Learning Software (e.g., predictive modeling, data ana…"
click at [289, 86] on span "Skip Logic" at bounding box center [304, 90] width 33 height 9
click at [289, 88] on input "Skip Logic" at bounding box center [290, 90] width 5 height 5
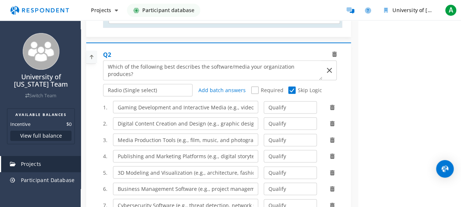
click at [289, 86] on span "Skip Logic" at bounding box center [304, 90] width 33 height 9
click at [289, 88] on input "Skip Logic" at bounding box center [290, 90] width 5 height 5
checkbox input "false"
click at [251, 86] on span "Required" at bounding box center [267, 90] width 32 height 9
click at [251, 88] on input "Required" at bounding box center [253, 90] width 5 height 5
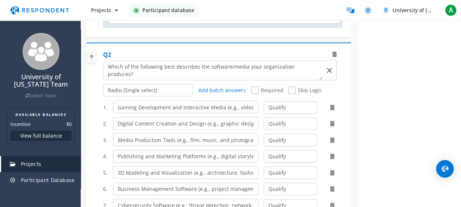
checkbox input "true"
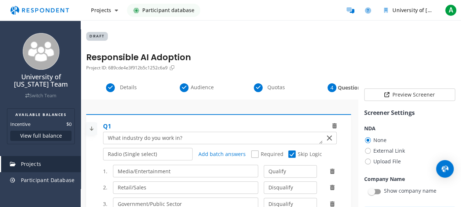
click at [255, 153] on span "Required" at bounding box center [267, 154] width 32 height 9
click at [255, 153] on input "Required" at bounding box center [253, 154] width 5 height 5
checkbox input "true"
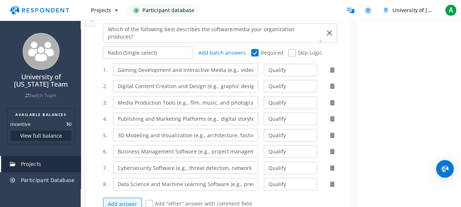
scroll to position [955, 0]
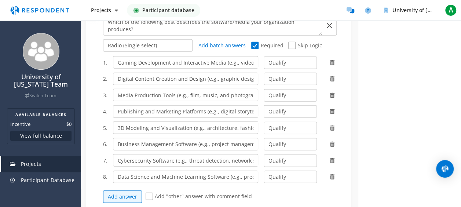
click at [279, 138] on select "Qualify Disqualify" at bounding box center [290, 144] width 53 height 12
select select "number:2"
click at [264, 138] on select "Qualify Disqualify" at bounding box center [290, 144] width 53 height 12
click at [281, 158] on select "Qualify Disqualify" at bounding box center [290, 160] width 53 height 12
select select "number:2"
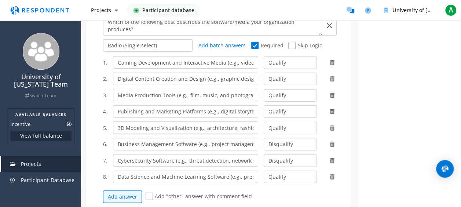
click at [264, 154] on select "Qualify Disqualify" at bounding box center [290, 160] width 53 height 12
click at [280, 171] on select "Qualify Disqualify" at bounding box center [290, 176] width 53 height 12
select select "number:2"
click at [264, 170] on select "Qualify Disqualify" at bounding box center [290, 176] width 53 height 12
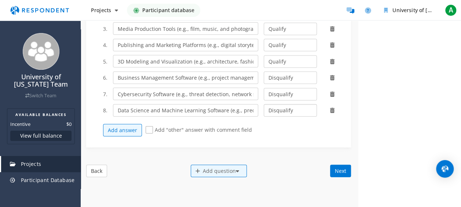
scroll to position [1022, 0]
click at [219, 165] on div "Add question" at bounding box center [219, 170] width 56 height 12
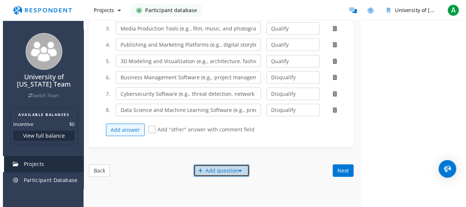
scroll to position [0, 0]
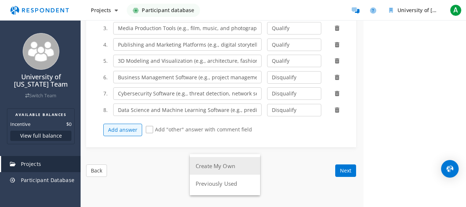
click at [216, 167] on button "Create My Own" at bounding box center [225, 166] width 70 height 18
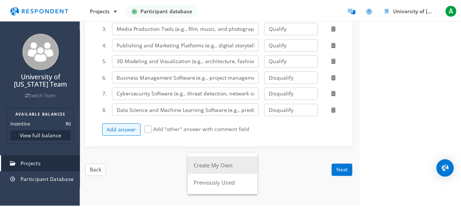
scroll to position [1022, 0]
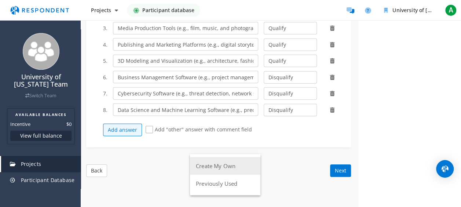
select select
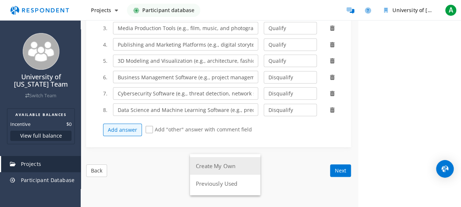
select select
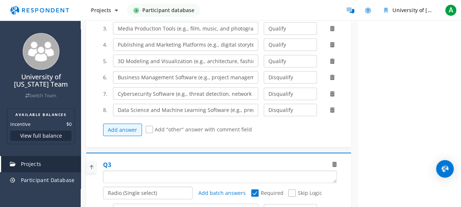
click at [200, 171] on textarea "Which of the following categories best describes your firm's total assets under…" at bounding box center [219, 177] width 233 height 12
click at [160, 171] on textarea "Which of the following categories best describes your firm's total assets under…" at bounding box center [219, 177] width 233 height 12
paste textarea "Does your current work involve creating intellectual property (i.e., producing …"
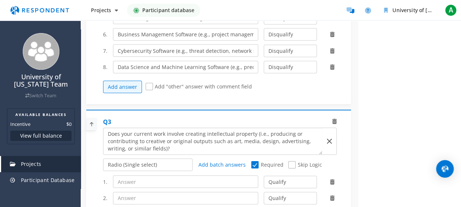
scroll to position [1065, 0]
type textarea "Does your current work involve creating intellectual property (i.e., producing …"
click at [154, 175] on input "text" at bounding box center [185, 181] width 145 height 12
type input "Yes"
click at [147, 191] on input "text" at bounding box center [185, 197] width 145 height 12
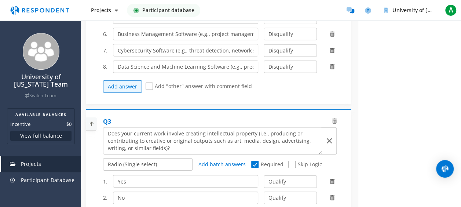
type input "No"
click at [299, 191] on select "Qualify Disqualify" at bounding box center [290, 197] width 53 height 12
select select "number:2"
click at [264, 191] on select "Qualify Disqualify" at bounding box center [290, 197] width 53 height 12
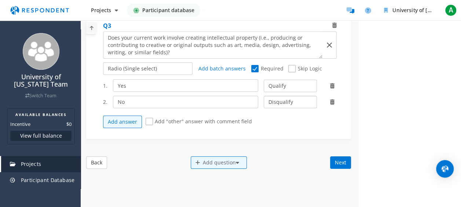
scroll to position [1162, 0]
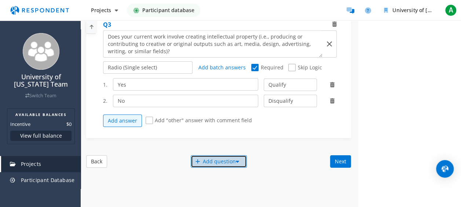
click at [224, 155] on div "Add question" at bounding box center [219, 161] width 56 height 12
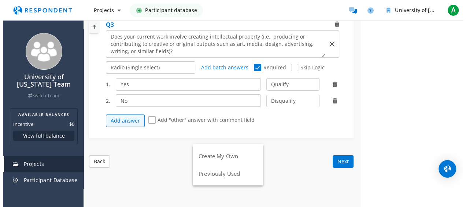
scroll to position [0, 0]
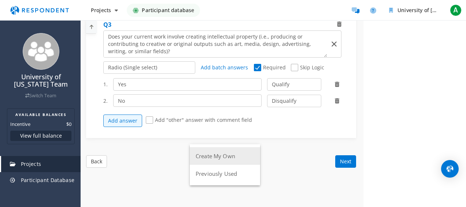
click at [221, 157] on button "Create My Own" at bounding box center [225, 156] width 70 height 18
select select
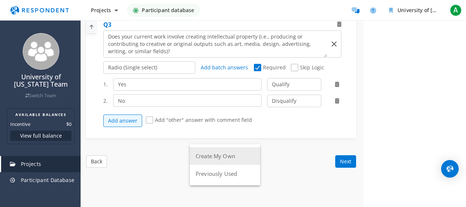
select select
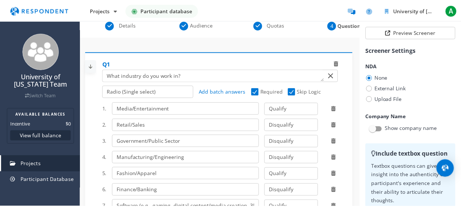
scroll to position [1162, 0]
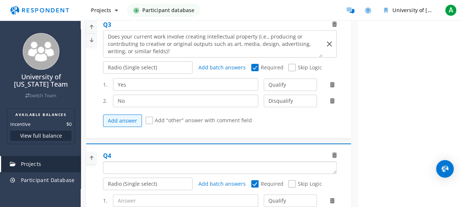
click at [136, 162] on textarea "Which of the following categories best describes your firm's total assets under…" at bounding box center [219, 168] width 233 height 12
paste textarea "How would you describe your knowledge of generative AI (genAI*) tools? * GenAI …"
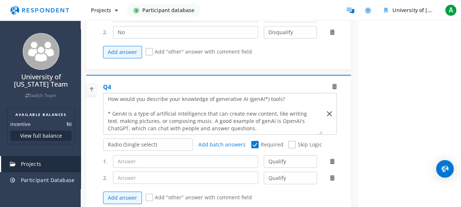
scroll to position [1231, 0]
type textarea "How would you describe your knowledge of generative AI (genAI*) tools? * GenAI …"
click at [133, 155] on input "text" at bounding box center [185, 161] width 145 height 12
type input "I am an expert"
click at [134, 171] on input "text" at bounding box center [185, 177] width 145 height 12
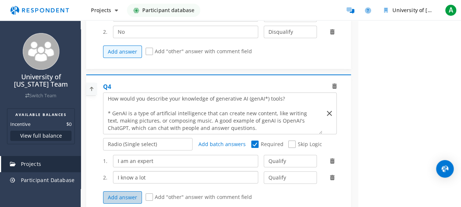
type input "I know a lot"
click at [126, 191] on button "Add answer" at bounding box center [122, 197] width 39 height 12
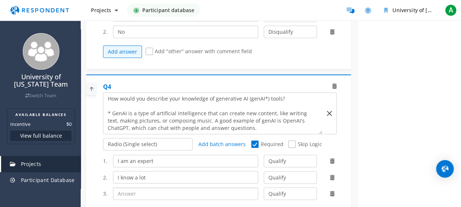
click at [130, 187] on input "text" at bounding box center [185, 193] width 145 height 12
click at [130, 187] on input "I konw a little" at bounding box center [185, 193] width 145 height 12
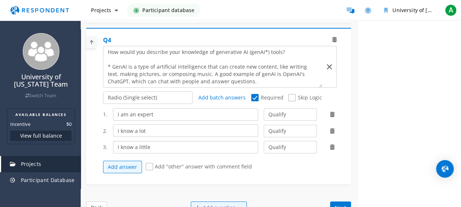
scroll to position [1278, 0]
type input "I know a little"
click at [125, 160] on button "Add answer" at bounding box center [122, 166] width 39 height 12
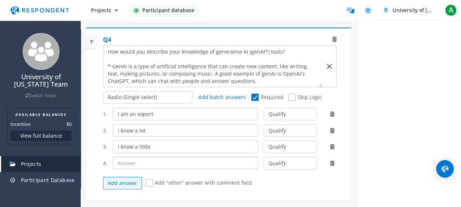
click at [130, 158] on input "text" at bounding box center [185, 162] width 145 height 12
type input "I don't know anything"
click at [284, 157] on select "Qualify Disqualify" at bounding box center [290, 163] width 53 height 12
select select "number:2"
click at [264, 157] on select "Qualify Disqualify" at bounding box center [290, 163] width 53 height 12
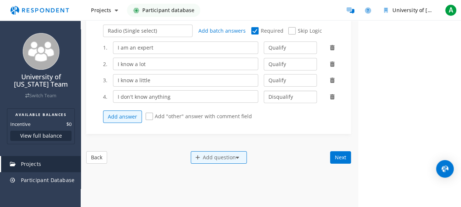
scroll to position [1347, 0]
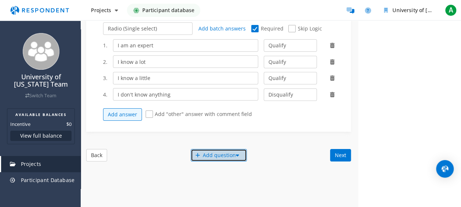
click at [226, 149] on div "Add question" at bounding box center [219, 155] width 56 height 12
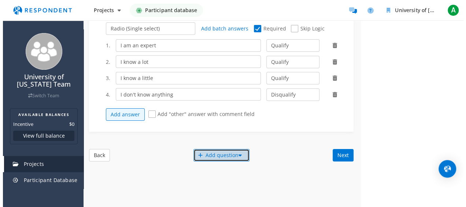
scroll to position [0, 0]
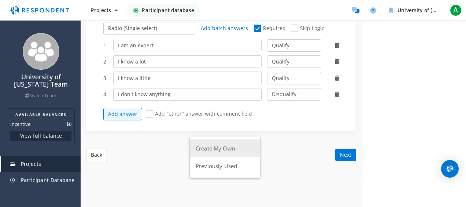
click at [218, 151] on button "Create My Own" at bounding box center [225, 148] width 70 height 18
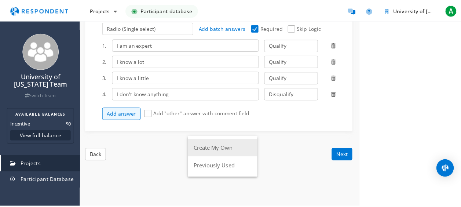
scroll to position [1347, 0]
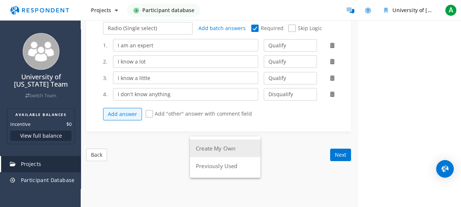
select select
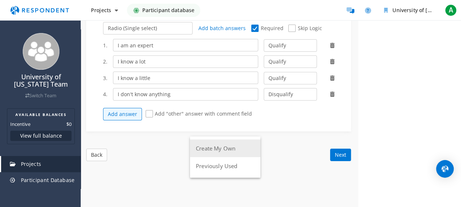
select select
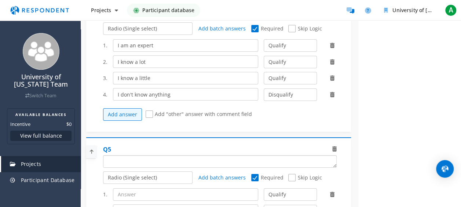
click at [217, 155] on textarea "Which of the following categories best describes your firm's total assets under…" at bounding box center [219, 161] width 233 height 12
paste textarea "Has your organization integrated genAI tools into its work practices (e.g., for…"
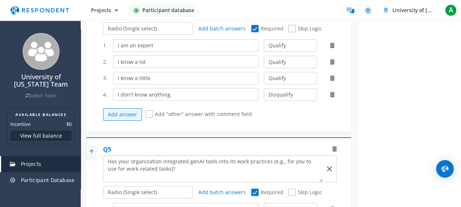
scroll to position [1355, 0]
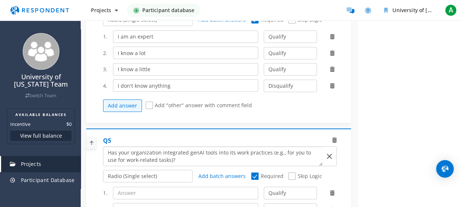
type textarea "Has your organization integrated genAI tools into its work practices (e.g., for…"
click at [163, 187] on input "text" at bounding box center [185, 193] width 145 height 12
click at [127, 187] on input "text" at bounding box center [185, 193] width 145 height 12
type input "Yes"
click at [126, 203] on input "text" at bounding box center [185, 209] width 145 height 12
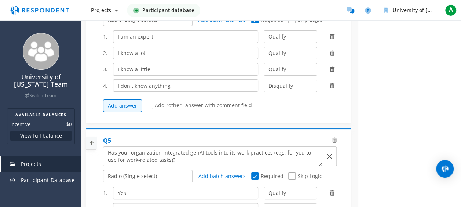
type input "No"
click at [265, 203] on select "Qualify Disqualify" at bounding box center [290, 209] width 53 height 12
select select "number:2"
click at [264, 203] on select "Qualify Disqualify" at bounding box center [290, 209] width 53 height 12
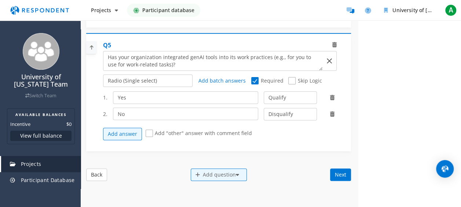
scroll to position [45, 0]
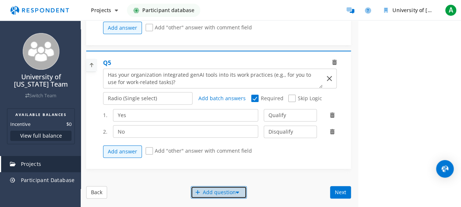
click at [199, 186] on div "Add question" at bounding box center [219, 192] width 56 height 12
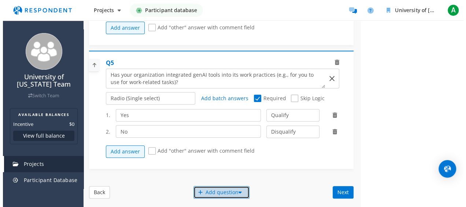
scroll to position [0, 0]
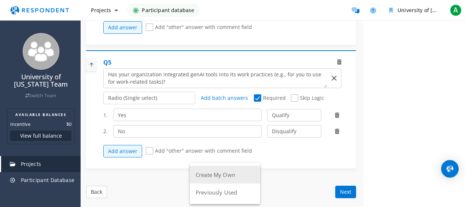
click at [199, 178] on button "Create My Own" at bounding box center [225, 175] width 70 height 18
select select
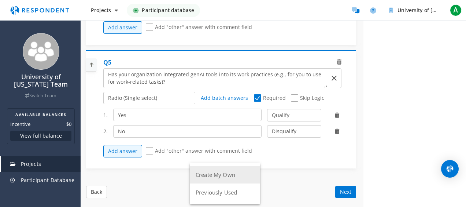
select select
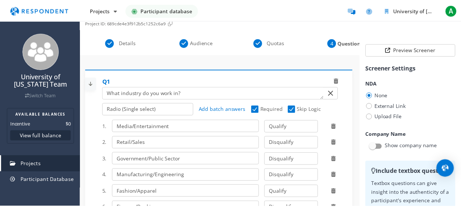
scroll to position [1451, 0]
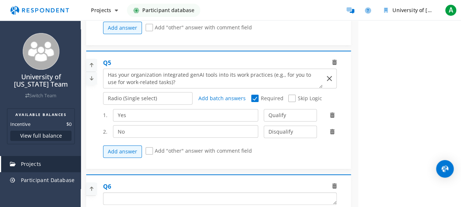
click at [152, 192] on textarea "Which of the following categories best describes your firm's total assets under…" at bounding box center [219, 198] width 233 height 12
paste textarea "If you use genAI at work, is it for personal tasks or for work-related tasks? *…"
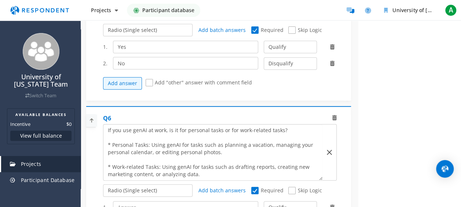
scroll to position [1502, 0]
type textarea "If you use genAI at work, is it for personal tasks or for work-related tasks? *…"
click at [156, 200] on input "text" at bounding box center [185, 206] width 145 height 12
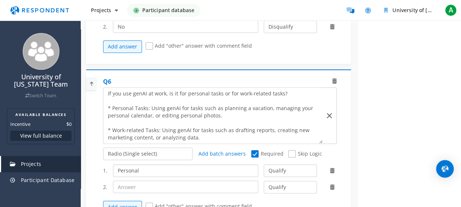
scroll to position [1539, 0]
type input "Personal"
click at [150, 180] on input "text" at bounding box center [185, 186] width 145 height 12
type input "Work-related"
click at [136, 200] on button "Add answer" at bounding box center [122, 206] width 39 height 12
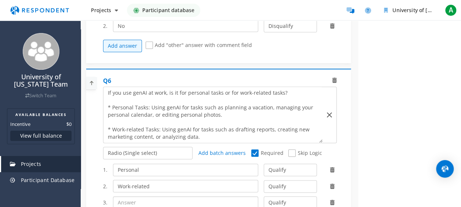
click at [144, 196] on input "text" at bounding box center [185, 202] width 145 height 12
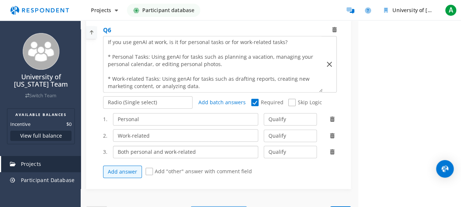
scroll to position [1590, 0]
type input "Both personal and work-related"
click at [131, 165] on button "Add answer" at bounding box center [122, 171] width 39 height 12
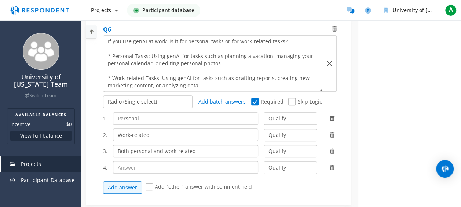
click at [158, 161] on input "text" at bounding box center [185, 167] width 145 height 12
type input "I don't use it at work"
click at [272, 112] on select "Qualify Disqualify" at bounding box center [290, 118] width 53 height 12
select select "number:2"
click at [264, 112] on select "Qualify Disqualify" at bounding box center [290, 118] width 53 height 12
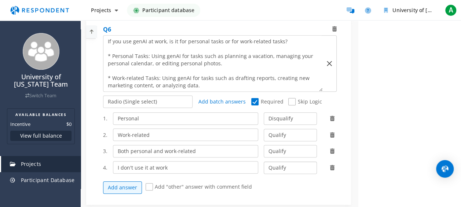
click at [270, 161] on select "Qualify Disqualify" at bounding box center [290, 167] width 53 height 12
select select "number:2"
click at [264, 161] on select "Qualify Disqualify" at bounding box center [290, 167] width 53 height 12
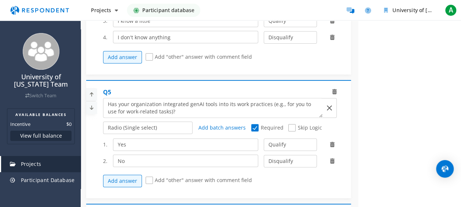
scroll to position [1467, 0]
click at [291, 123] on span "Skip Logic" at bounding box center [304, 127] width 33 height 9
click at [291, 125] on input "Skip Logic" at bounding box center [290, 127] width 5 height 5
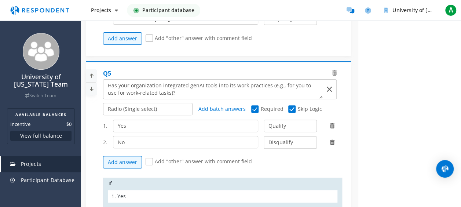
scroll to position [18, 0]
click at [290, 105] on span "Skip Logic" at bounding box center [304, 109] width 33 height 9
click at [290, 106] on input "Skip Logic" at bounding box center [290, 108] width 5 height 5
checkbox input "false"
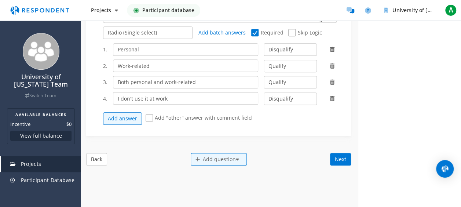
scroll to position [1659, 0]
click at [200, 153] on div "Add question" at bounding box center [219, 159] width 56 height 12
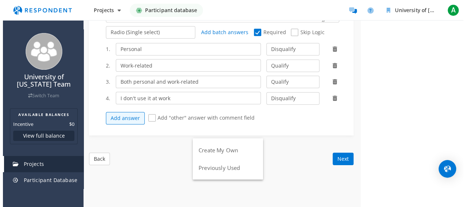
scroll to position [0, 0]
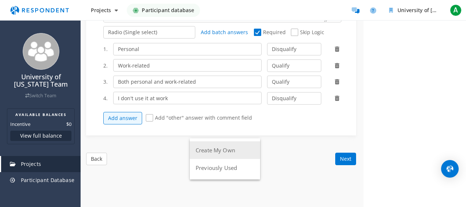
click at [212, 149] on button "Create My Own" at bounding box center [225, 150] width 70 height 18
select select
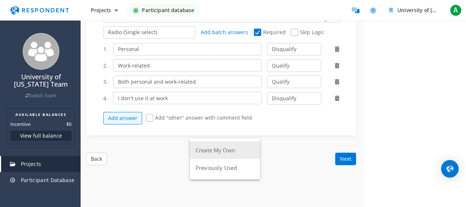
select select
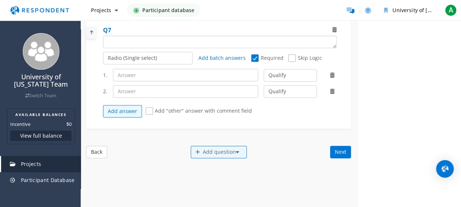
click at [146, 36] on textarea "Which of the following categories best describes your firm's total assets under…" at bounding box center [219, 42] width 233 height 12
paste textarea "This survey will explore your views on adopting generative AI tools in creative…"
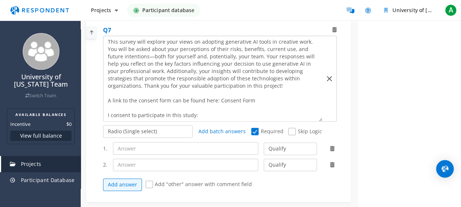
scroll to position [1833, 0]
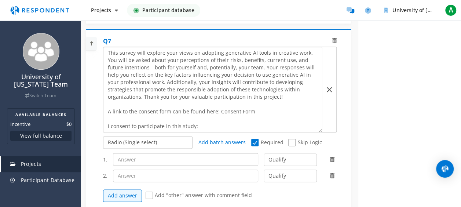
click at [251, 102] on textarea "Which of the following categories best describes your firm's total assets under…" at bounding box center [212, 89] width 219 height 85
drag, startPoint x: 251, startPoint y: 102, endPoint x: 217, endPoint y: 101, distance: 34.1
click at [217, 101] on textarea "Which of the following categories best describes your firm's total assets under…" at bounding box center [212, 89] width 219 height 85
drag, startPoint x: 224, startPoint y: 102, endPoint x: 215, endPoint y: 110, distance: 12.0
click at [215, 110] on textarea "Which of the following categories best describes your firm's total assets under…" at bounding box center [212, 89] width 219 height 85
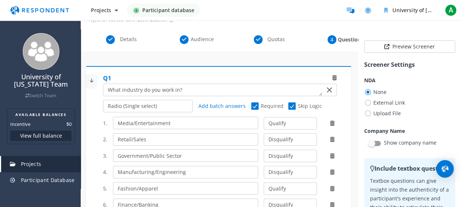
scroll to position [48, 0]
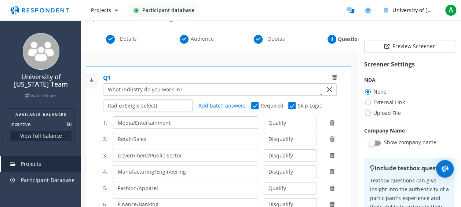
type textarea "This survey will explore your views on adopting generative AI tools in creative…"
click at [392, 100] on span "External Link" at bounding box center [384, 102] width 41 height 9
click at [369, 100] on input "External Link" at bounding box center [366, 101] width 5 height 5
radio input "true"
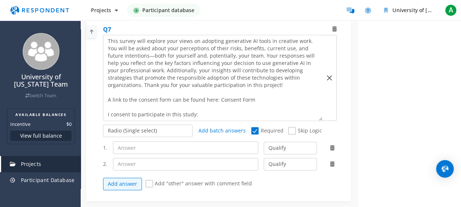
scroll to position [0, 0]
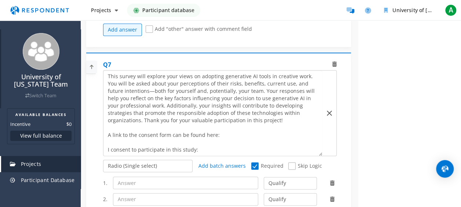
type textarea "This survey will explore your views on adopting generative AI tools in creative…"
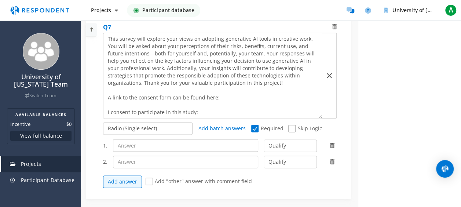
scroll to position [38, 0]
click at [225, 139] on input "text" at bounding box center [185, 145] width 145 height 12
type input "Yes"
click at [189, 155] on input "text" at bounding box center [185, 161] width 145 height 12
type input "No"
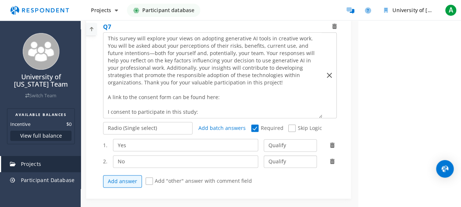
click at [266, 155] on select "Qualify Disqualify" at bounding box center [290, 161] width 53 height 12
select select "number:2"
click at [264, 155] on select "Qualify Disqualify" at bounding box center [290, 161] width 53 height 12
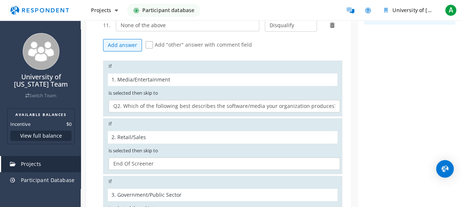
scroll to position [247, 0]
click at [208, 104] on select "Q2. Which of the following best describes the software/media your organization …" at bounding box center [223, 105] width 231 height 12
select select "bff00b1f-a2f1-46f6-9960-736c6ee92f5f"
click at [108, 99] on select "Q2. Which of the following best describes the software/media your organization …" at bounding box center [223, 105] width 231 height 12
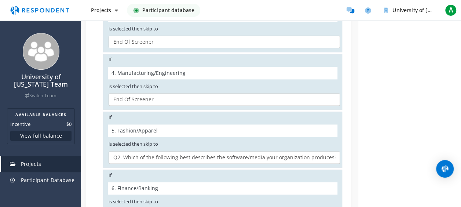
scroll to position [428, 0]
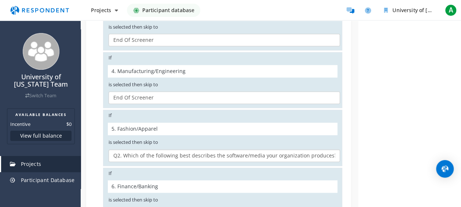
click at [168, 149] on select "Q2. Which of the following best describes the software/media your organization …" at bounding box center [223, 155] width 231 height 12
select select "bff00b1f-a2f1-46f6-9960-736c6ee92f5f"
click at [108, 149] on select "Q2. Which of the following best describes the software/media your organization …" at bounding box center [223, 155] width 231 height 12
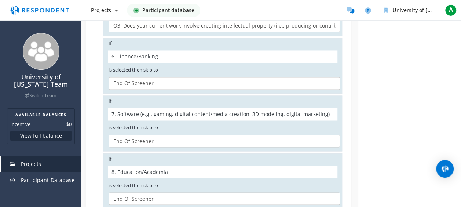
scroll to position [558, 0]
click at [154, 138] on select "Q2. Which of the following best describes the software/media your organization …" at bounding box center [223, 140] width 231 height 12
select select "a92aa1f0-eead-448a-9f2c-683a0749ad3d"
click at [108, 134] on select "Q2. Which of the following best describes the software/media your organization …" at bounding box center [223, 140] width 231 height 12
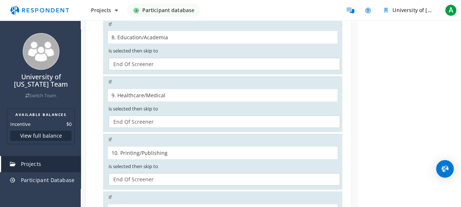
scroll to position [62, 0]
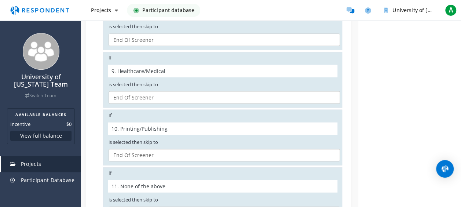
click at [157, 149] on select "Q2. Which of the following best describes the software/media your organization …" at bounding box center [223, 155] width 231 height 12
select select "bff00b1f-a2f1-46f6-9960-736c6ee92f5f"
click at [108, 149] on select "Q2. Which of the following best describes the software/media your organization …" at bounding box center [223, 155] width 231 height 12
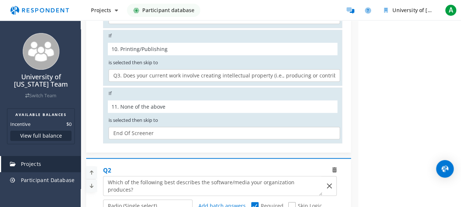
scroll to position [798, 0]
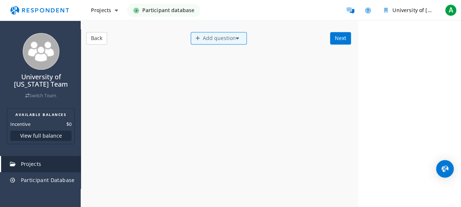
scroll to position [0, 0]
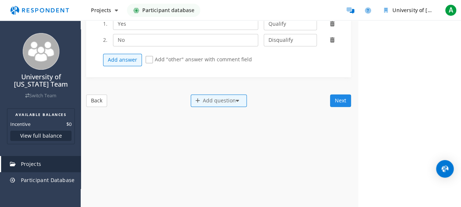
click at [334, 94] on button "Next" at bounding box center [340, 100] width 21 height 12
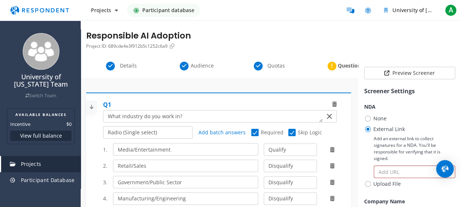
scroll to position [62, 0]
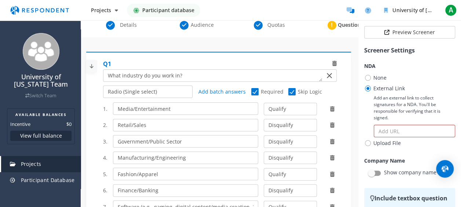
click at [364, 79] on span "None" at bounding box center [375, 77] width 22 height 9
click at [364, 79] on input "None" at bounding box center [366, 77] width 5 height 5
radio input "true"
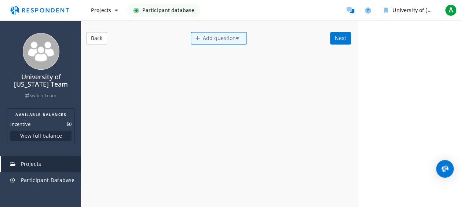
scroll to position [0, 0]
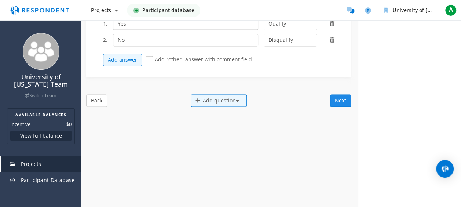
click at [339, 94] on button "Next" at bounding box center [340, 100] width 21 height 12
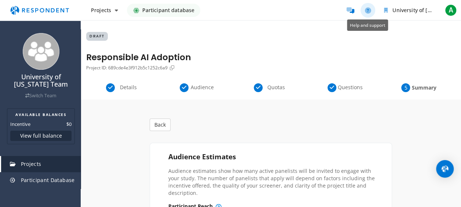
click at [369, 10] on icon "Help and support" at bounding box center [368, 10] width 6 height 6
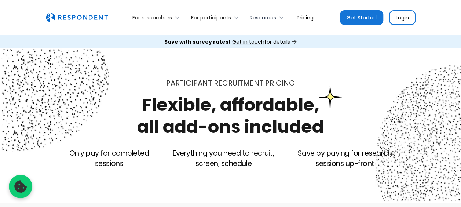
click at [261, 18] on div "Resources" at bounding box center [263, 17] width 26 height 7
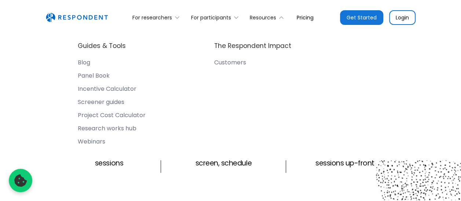
click at [408, 15] on link "Login" at bounding box center [402, 17] width 26 height 15
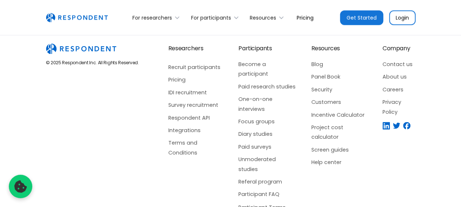
scroll to position [1875, 0]
click at [393, 59] on link "Contact us" at bounding box center [398, 64] width 33 height 10
